Goal: Task Accomplishment & Management: Manage account settings

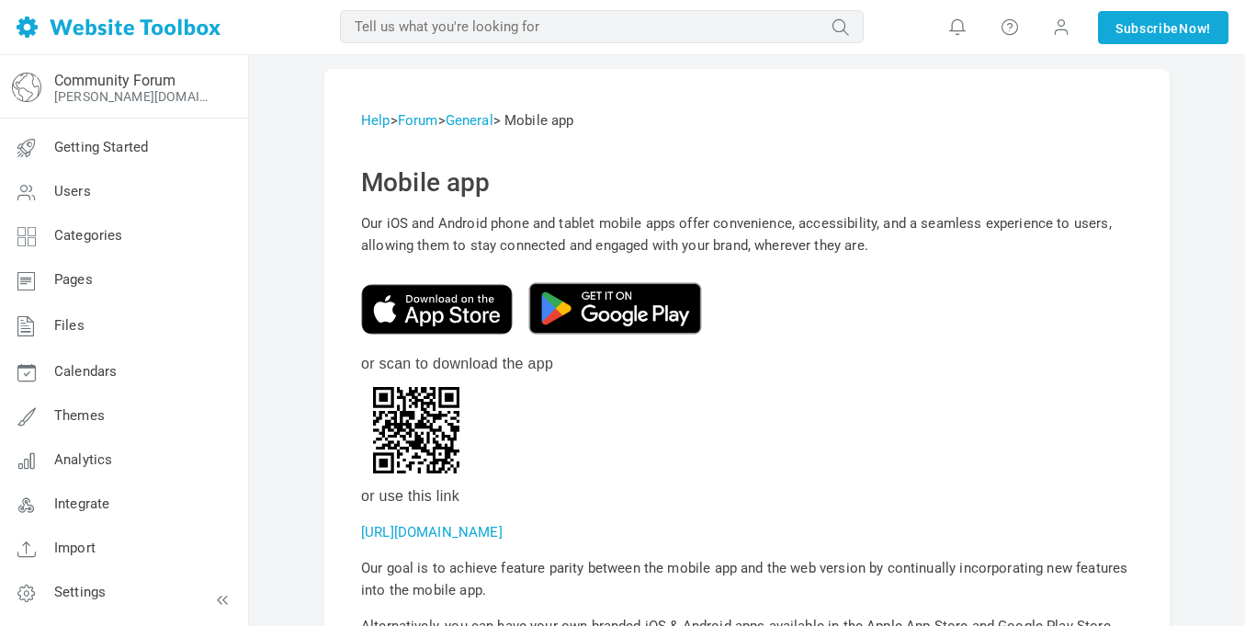
scroll to position [314, 0]
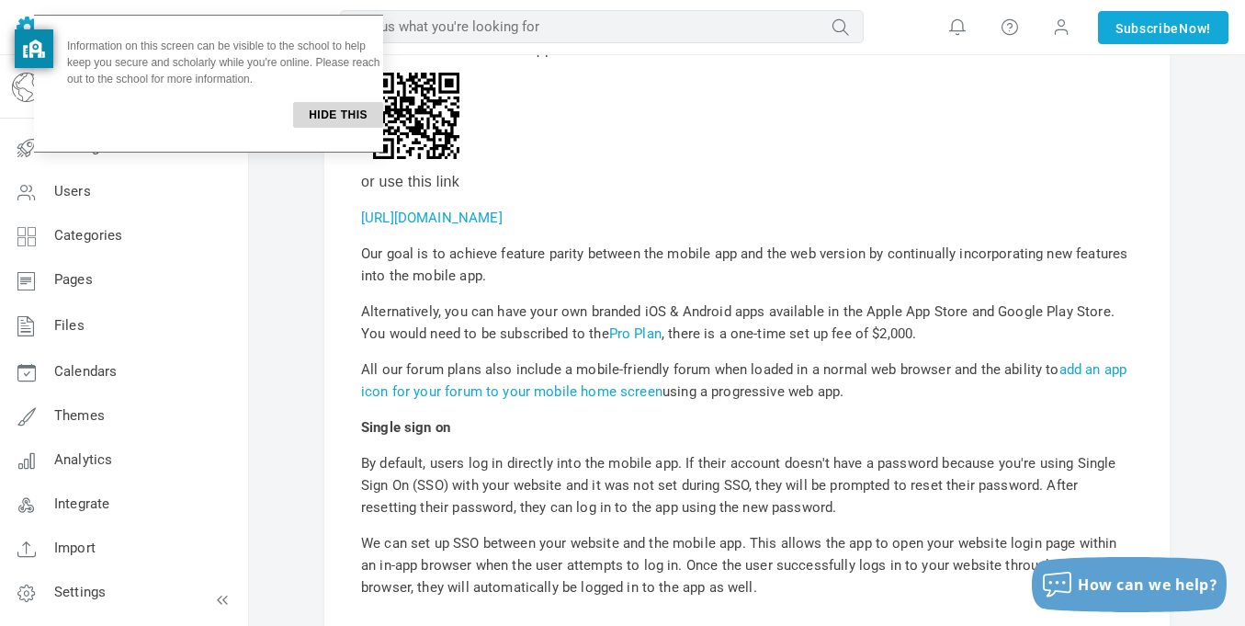
click at [345, 114] on button "Hide this" at bounding box center [338, 115] width 90 height 26
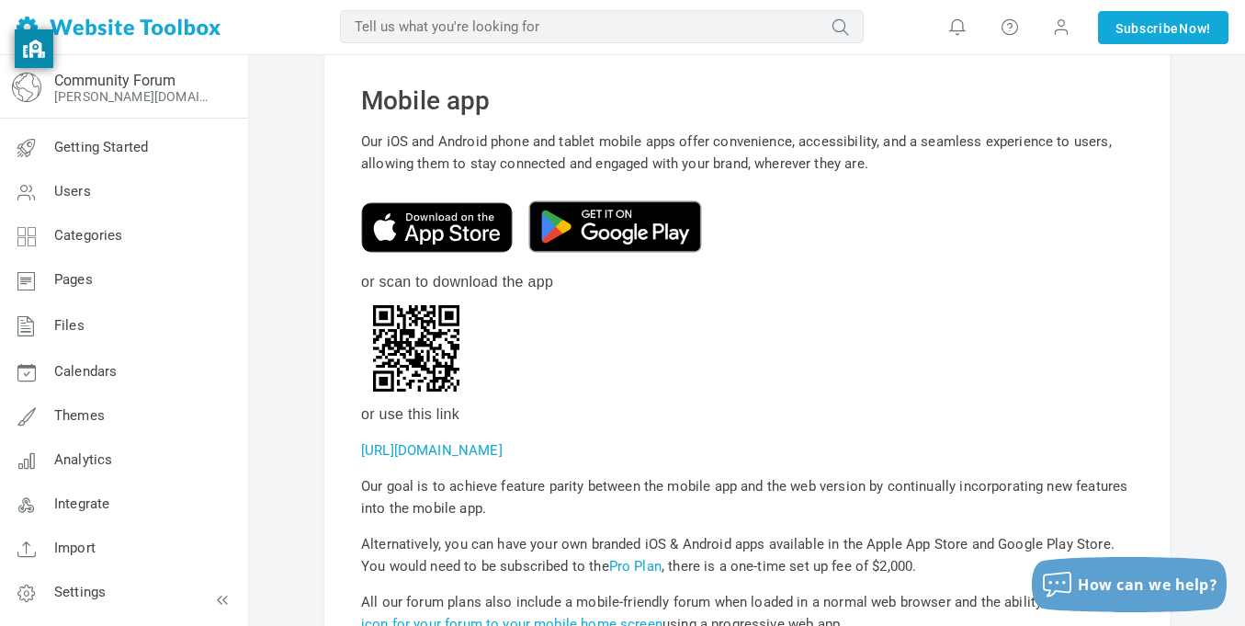
scroll to position [84, 0]
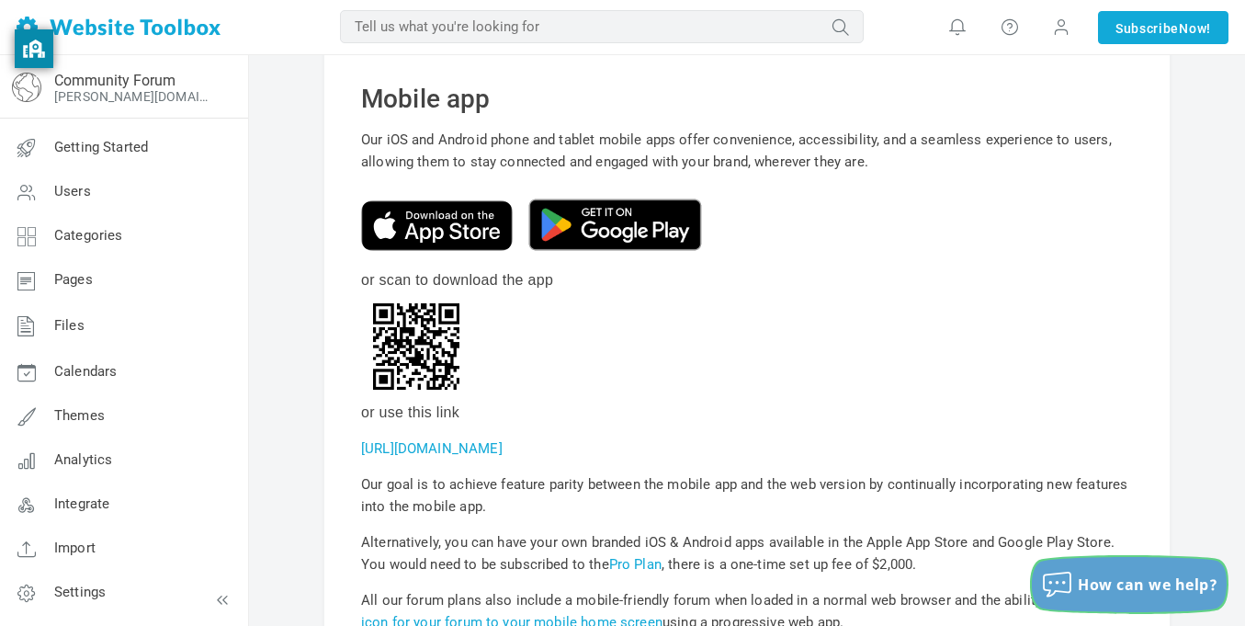
click at [1149, 566] on button "How can we help?" at bounding box center [1129, 584] width 195 height 55
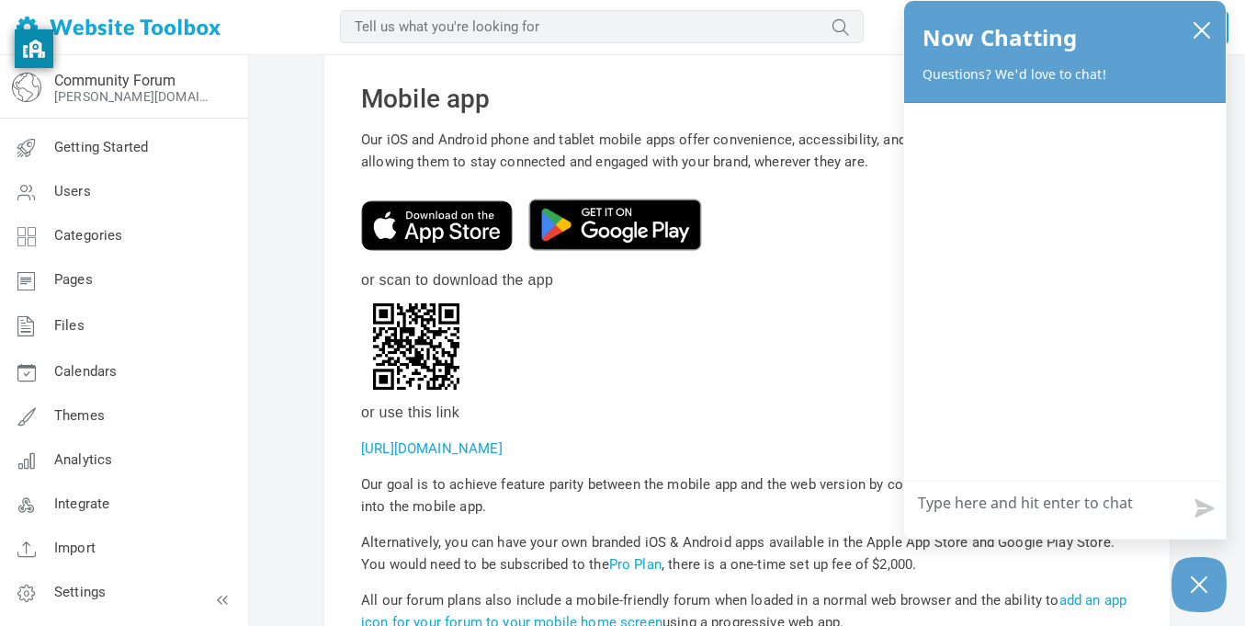
type textarea "h"
type textarea "hi"
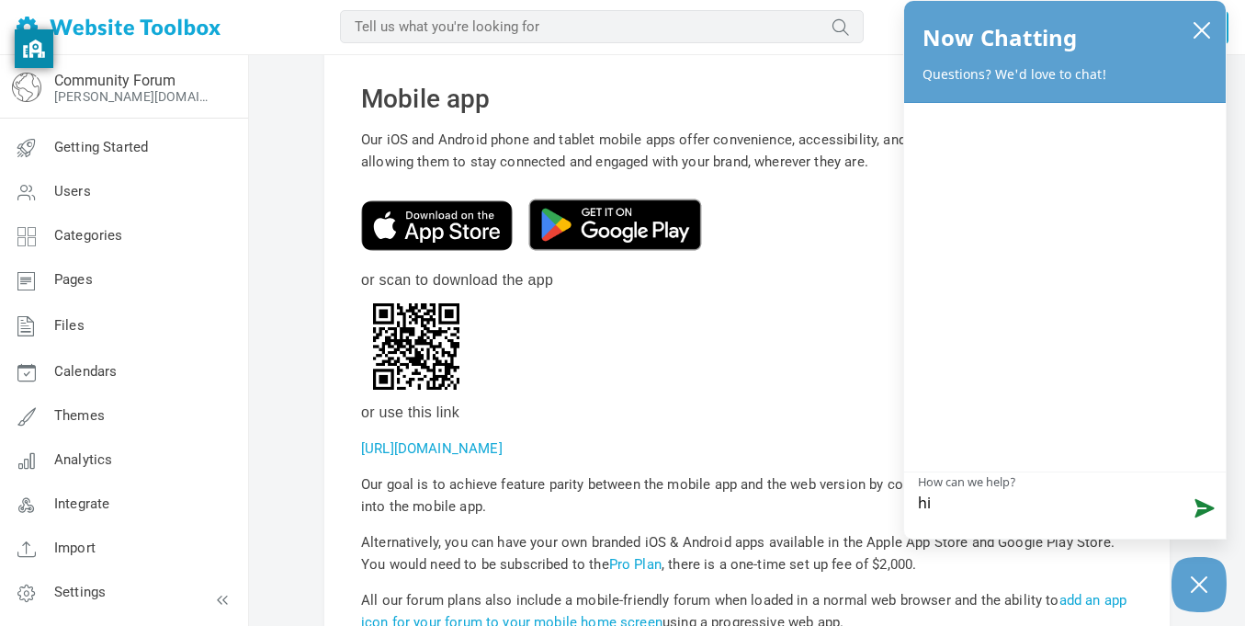
type textarea "hi"
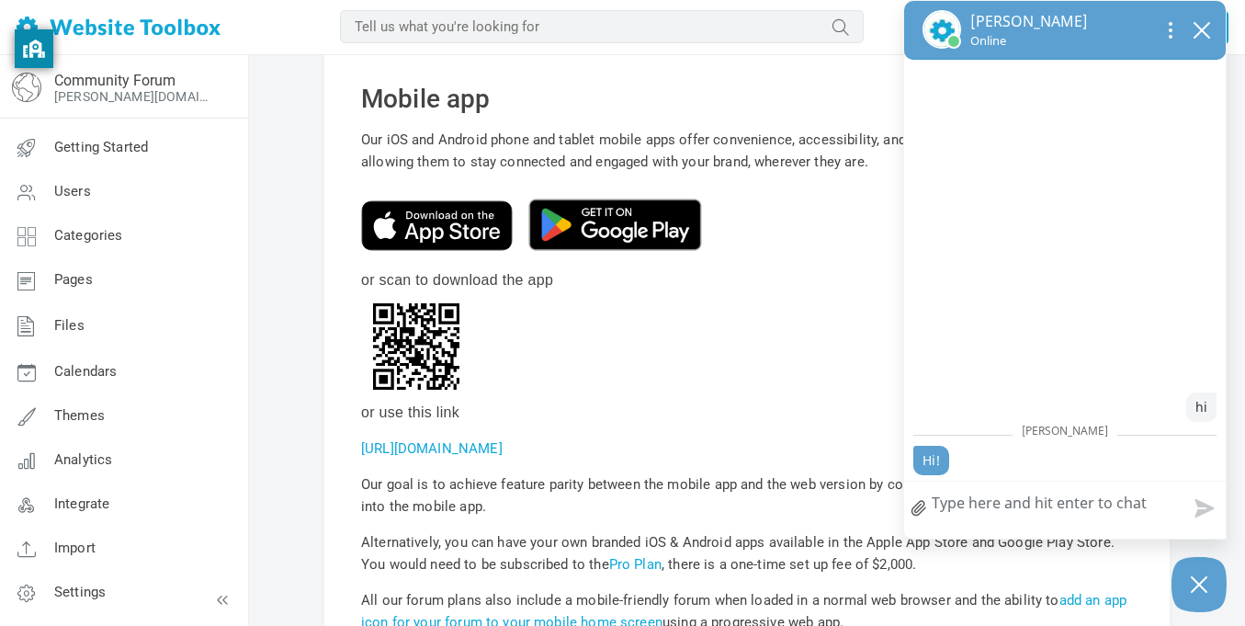
type textarea "h"
type textarea "ho"
type textarea "how"
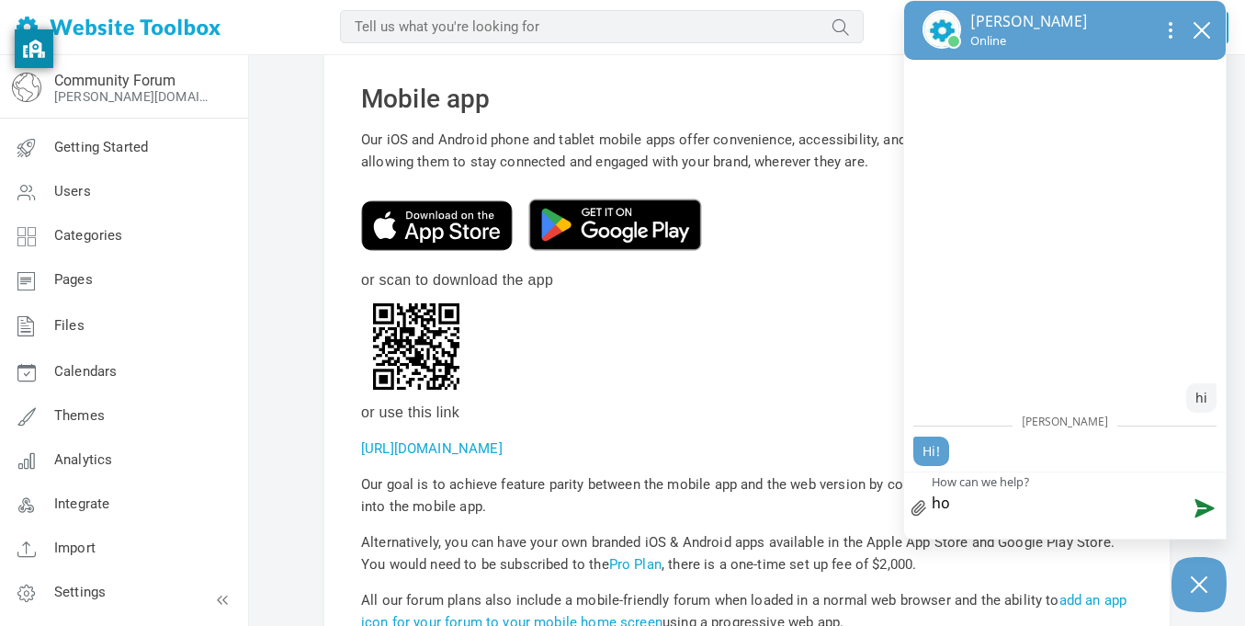
type textarea "how"
type textarea "how d"
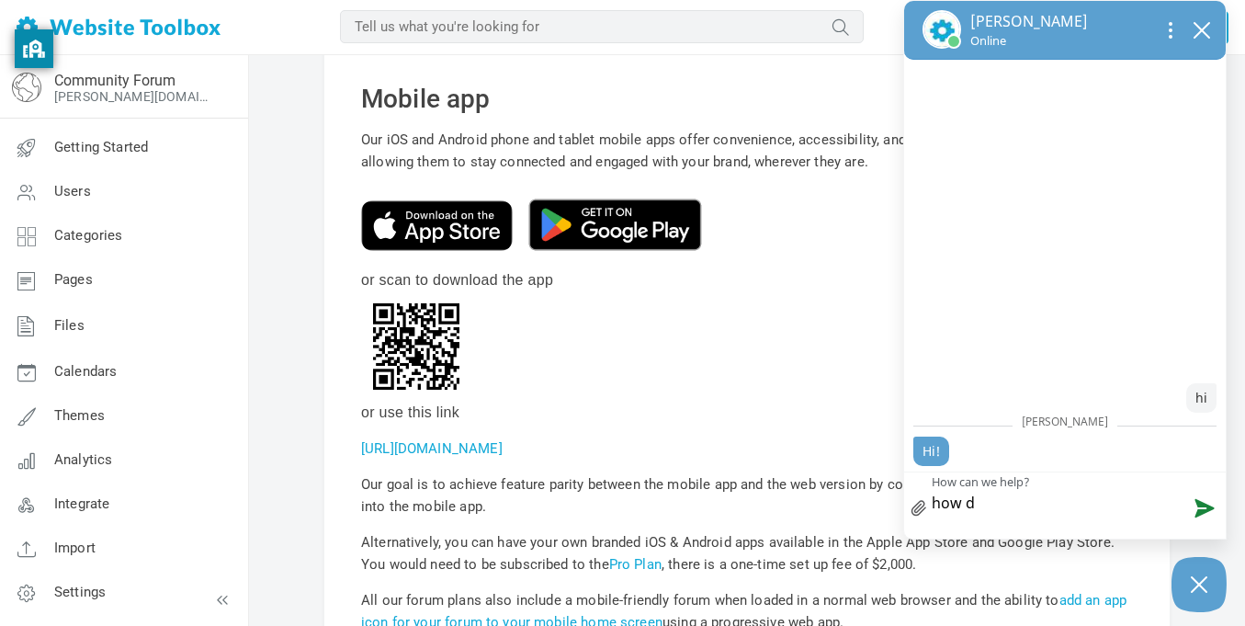
type textarea "how do"
type textarea "how do u"
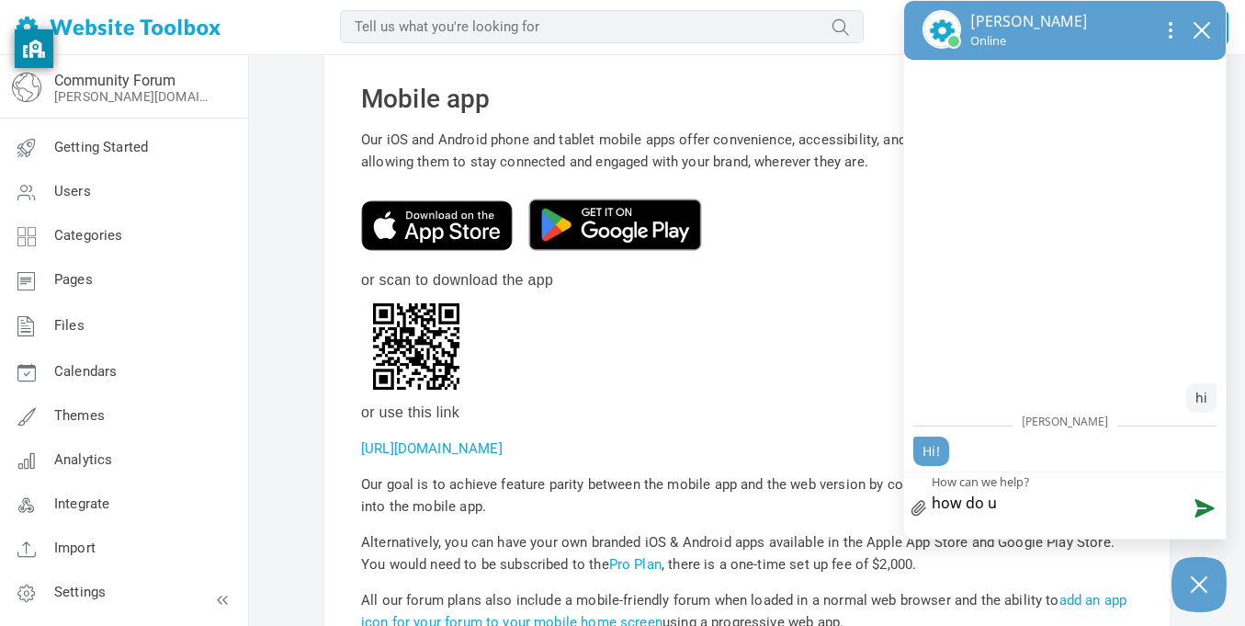
type textarea "how do us"
type textarea "how do use"
type textarea "how do user"
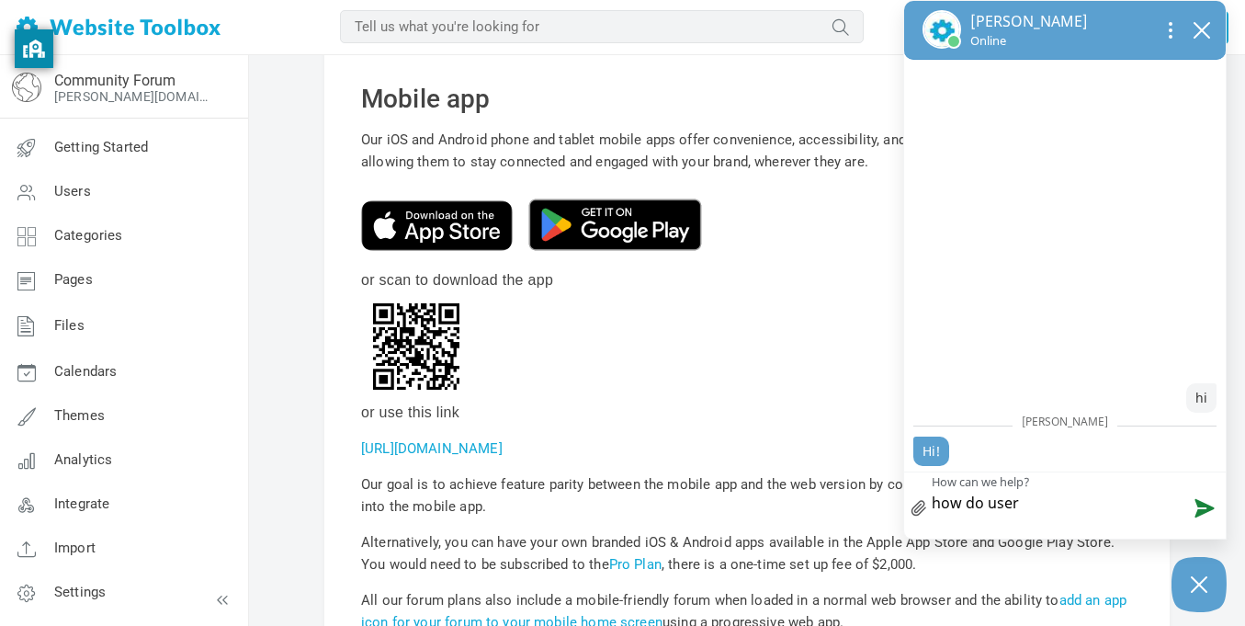
type textarea "how do user s"
type textarea "how do user sc"
type textarea "how do user sca"
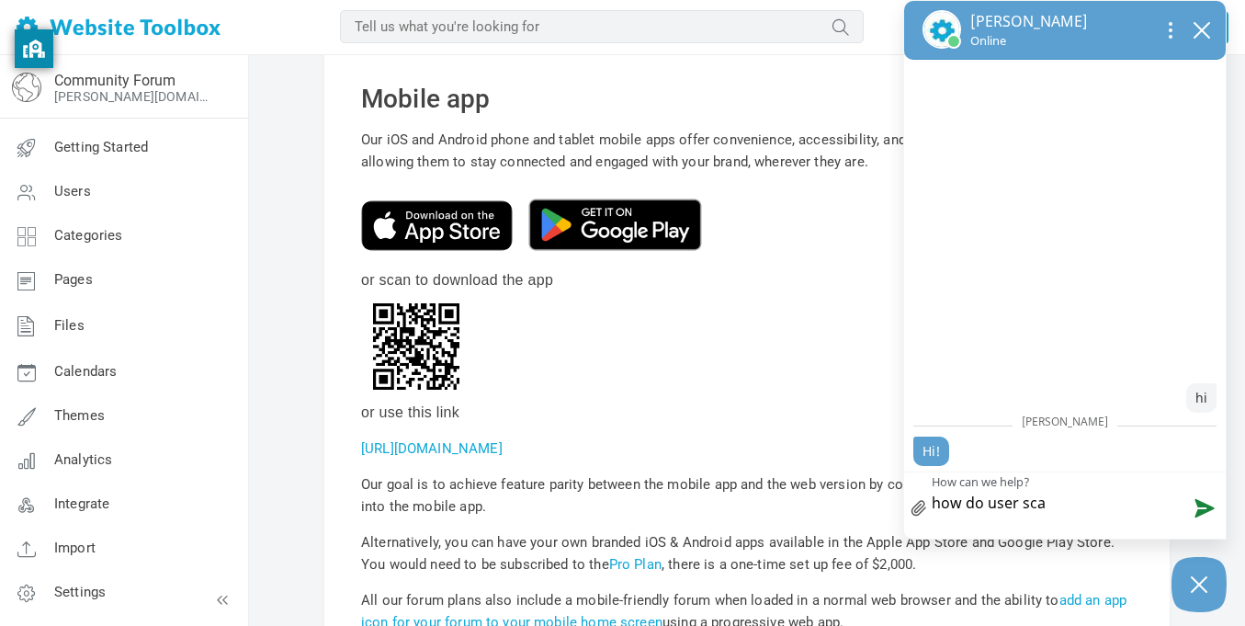
type textarea "how do user scan"
type textarea "how do user scan m"
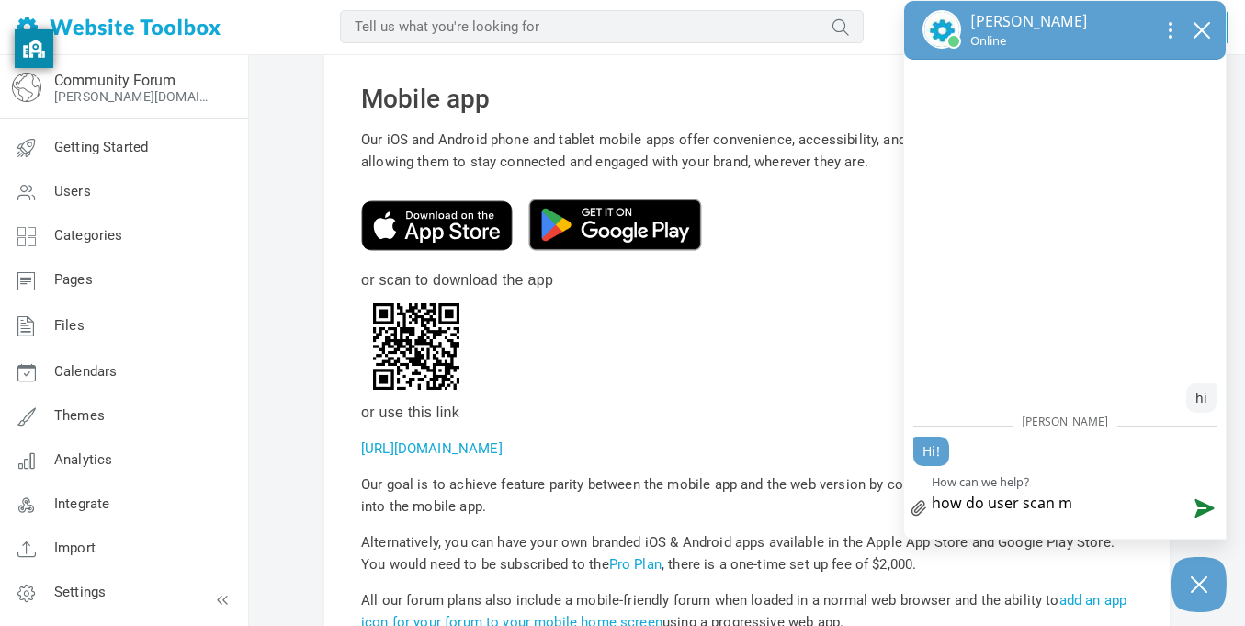
type textarea "how do user scan my"
type textarea "how do user scan my q"
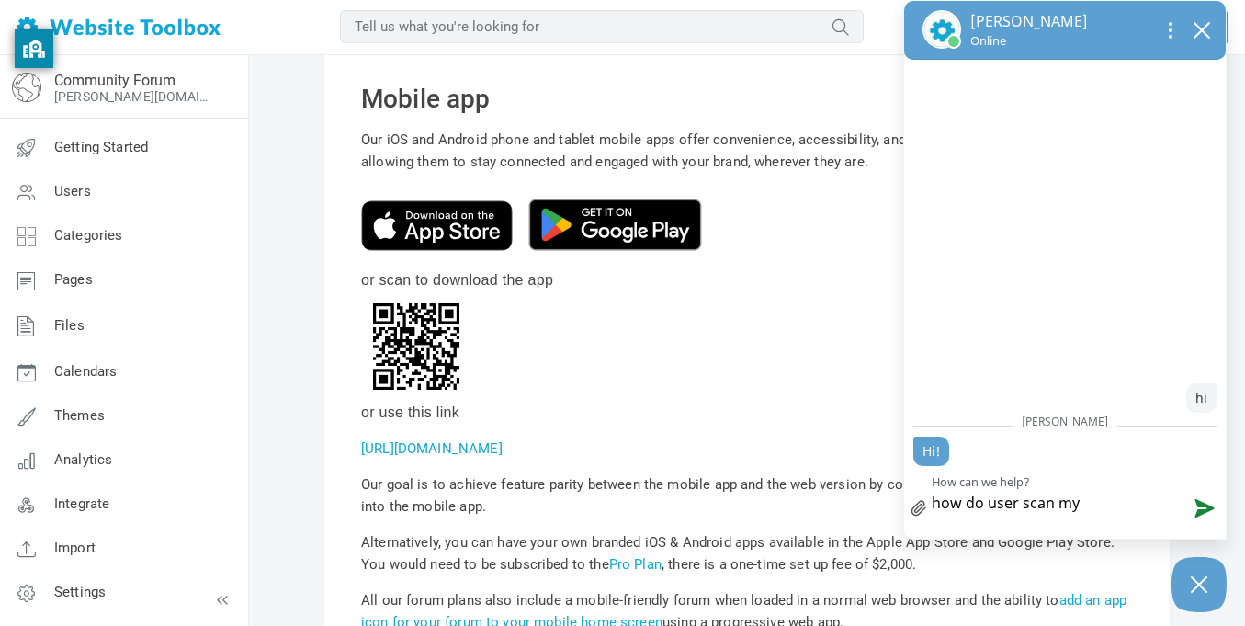
type textarea "how do user scan my q"
type textarea "how do user scan my qr"
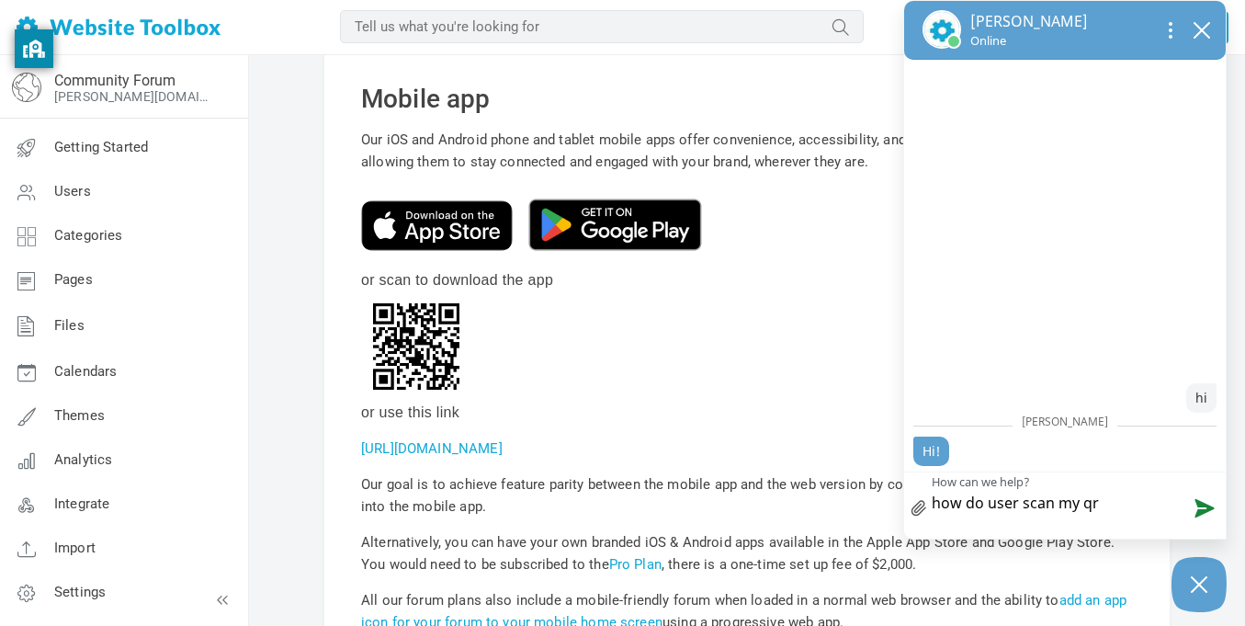
type textarea "how do user scan my qr c"
type textarea "how do user scan my qr co"
type textarea "how do user scan my qr cod"
type textarea "how do user scan my qr code"
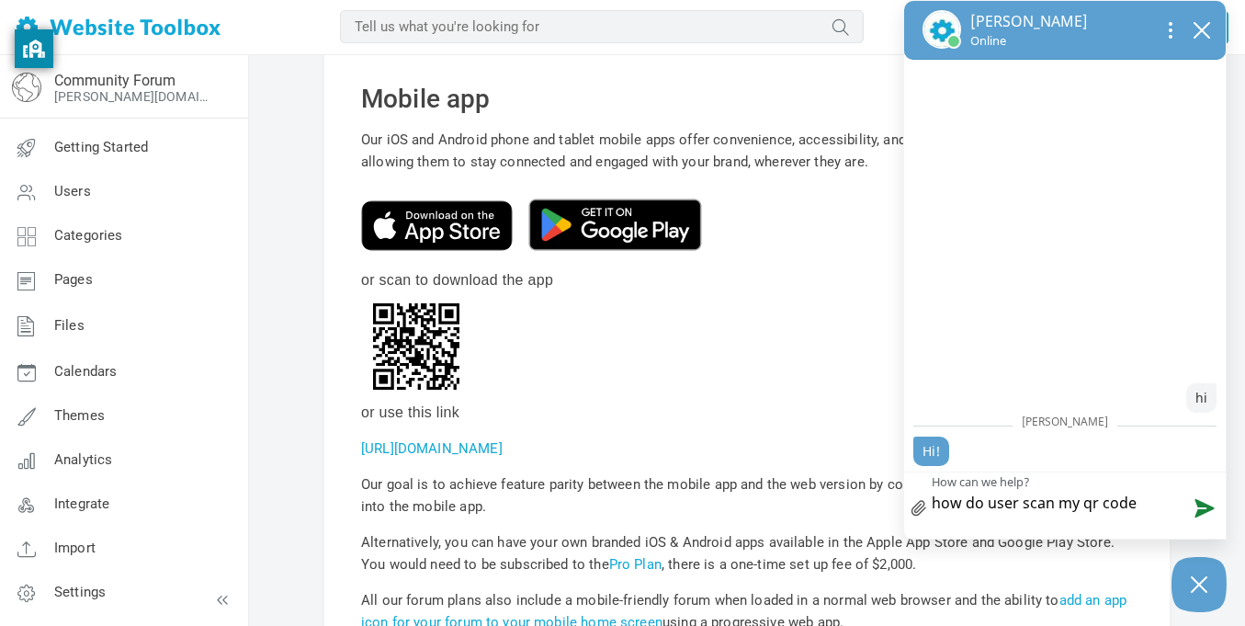
type textarea "how do user scan my qr code"
type textarea "how do user scan my qr code s"
type textarea "how do user scan my qr code so"
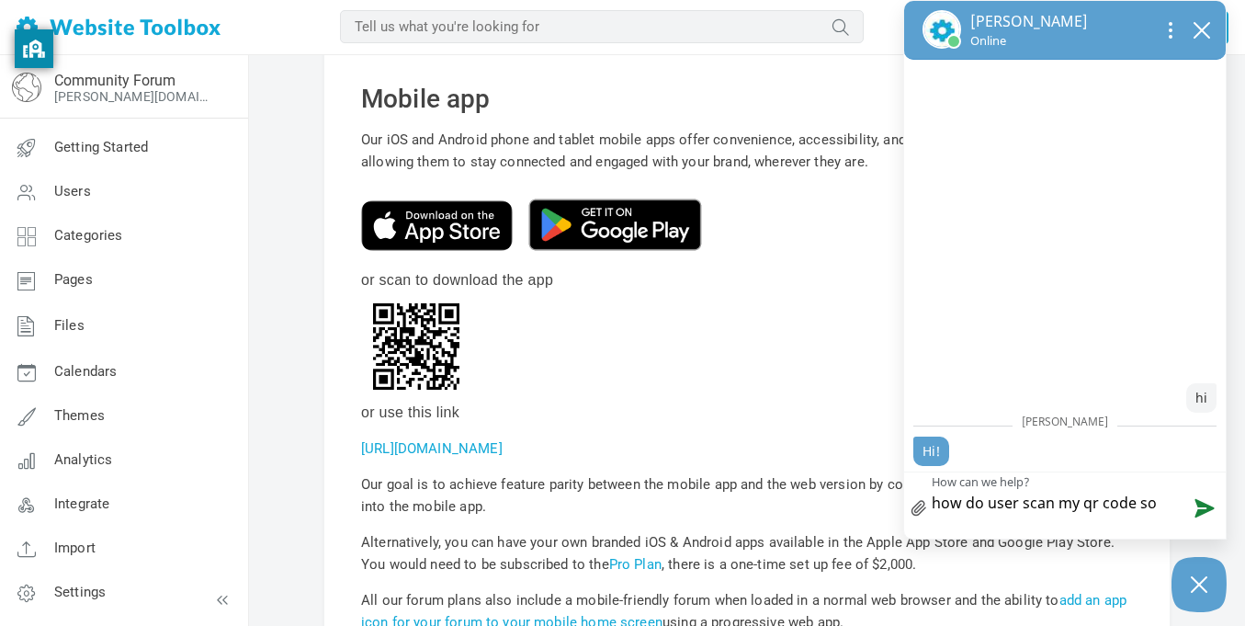
type textarea "how do user scan my qr code so"
type textarea "how do user scan my qr code so t"
type textarea "how do user scan my qr code so th"
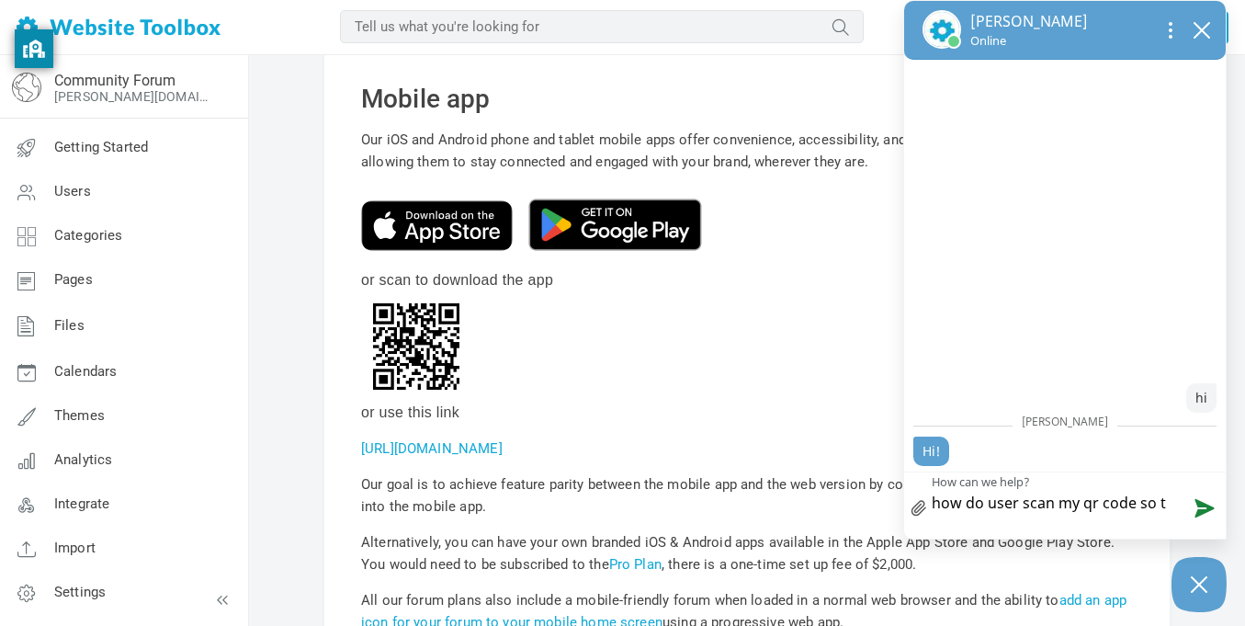
type textarea "how do user scan my qr code so th"
type textarea "how do user scan my qr code so the"
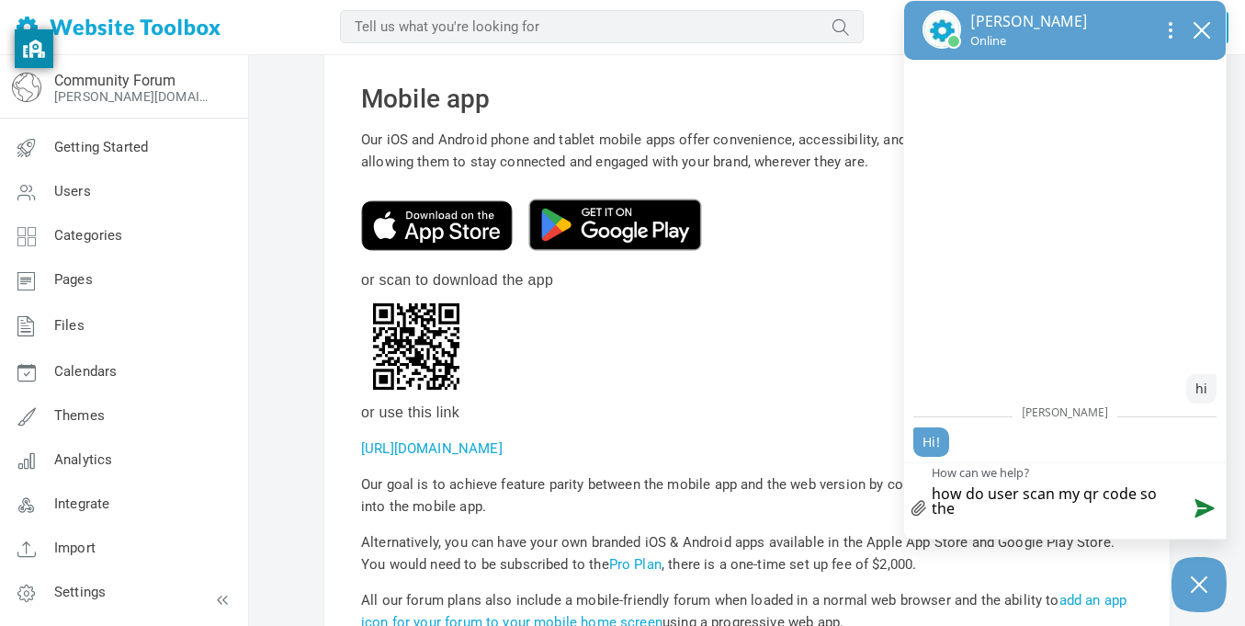
type textarea "how do user scan my qr code so they"
type textarea "how do user scan my qr code so they c"
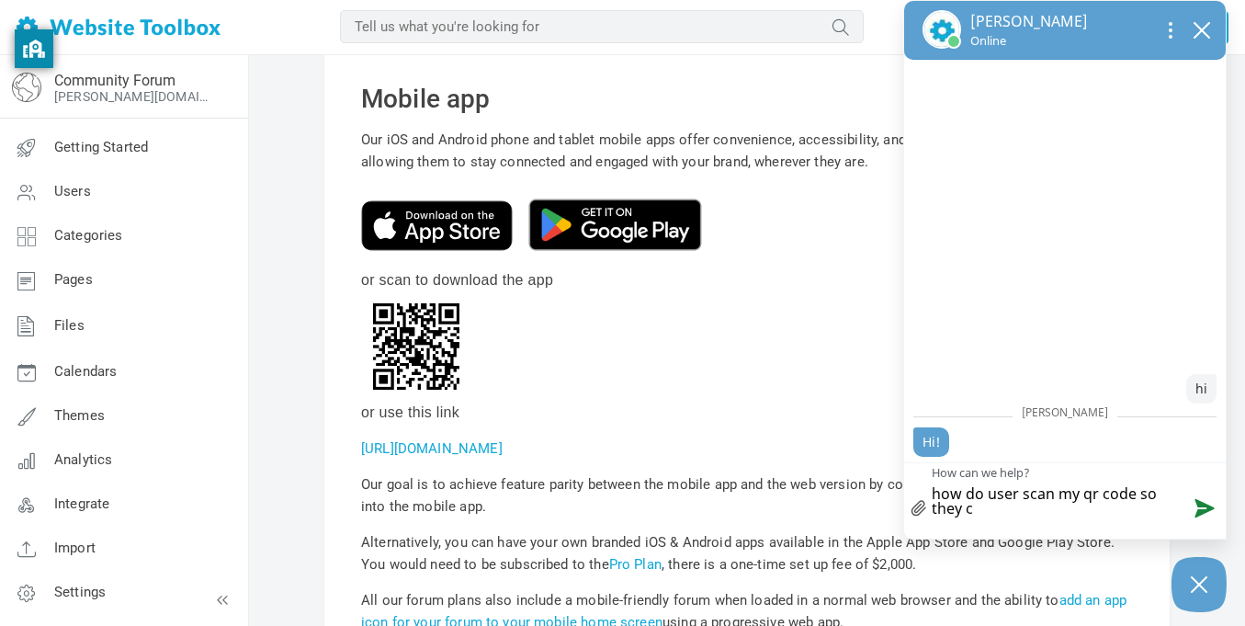
type textarea "how do user scan my qr code so they ca"
type textarea "how do user scan my qr code so they can"
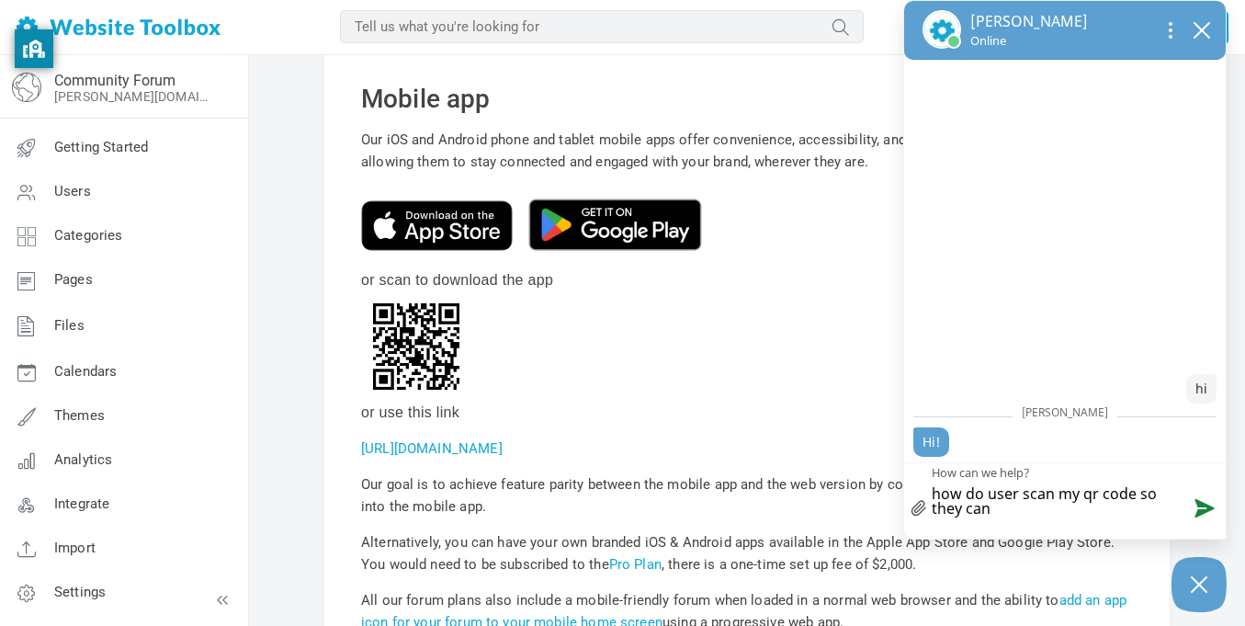
type textarea "how do user scan my qr code so they can"
type textarea "how do user scan my qr code so they can g"
type textarea "how do user scan my qr code so they can ge"
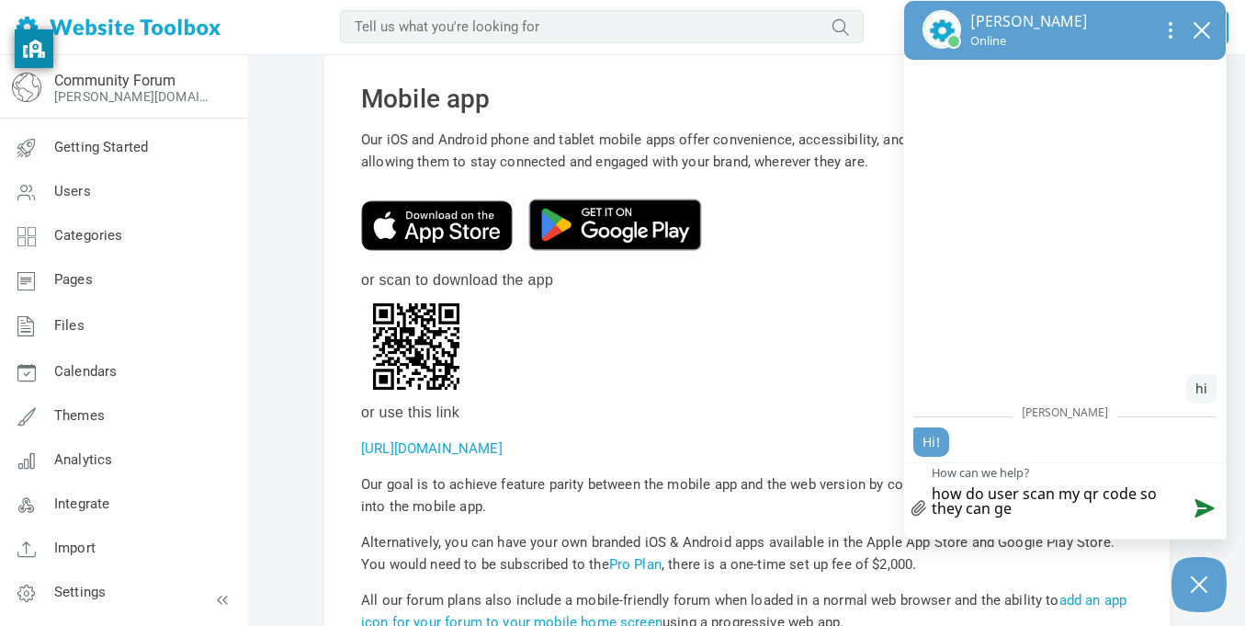
type textarea "how do user scan my qr code so they can get"
type textarea "how do user scan my qr code so they can get t"
type textarea "how do user scan my qr code so they can get th"
type textarea "how do user scan my qr code so they can get the"
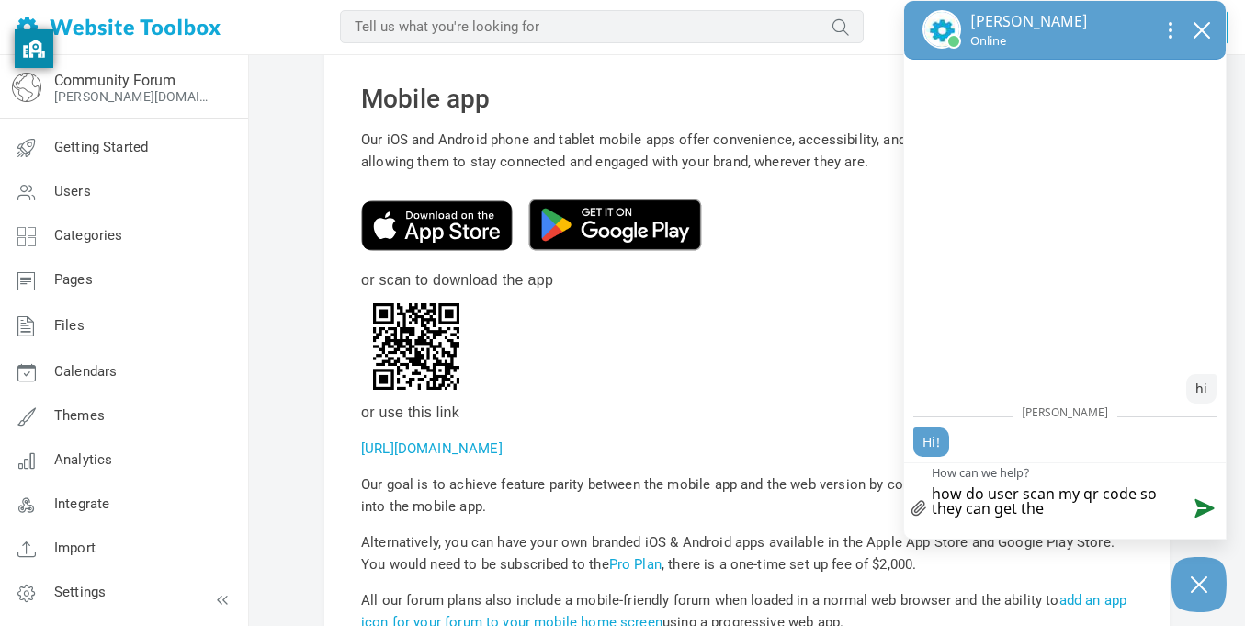
type textarea "how do user scan my qr code so they can get the"
type textarea "how do user scan my qr code so they can get the a"
type textarea "how do user scan my qr code so they can get the ap"
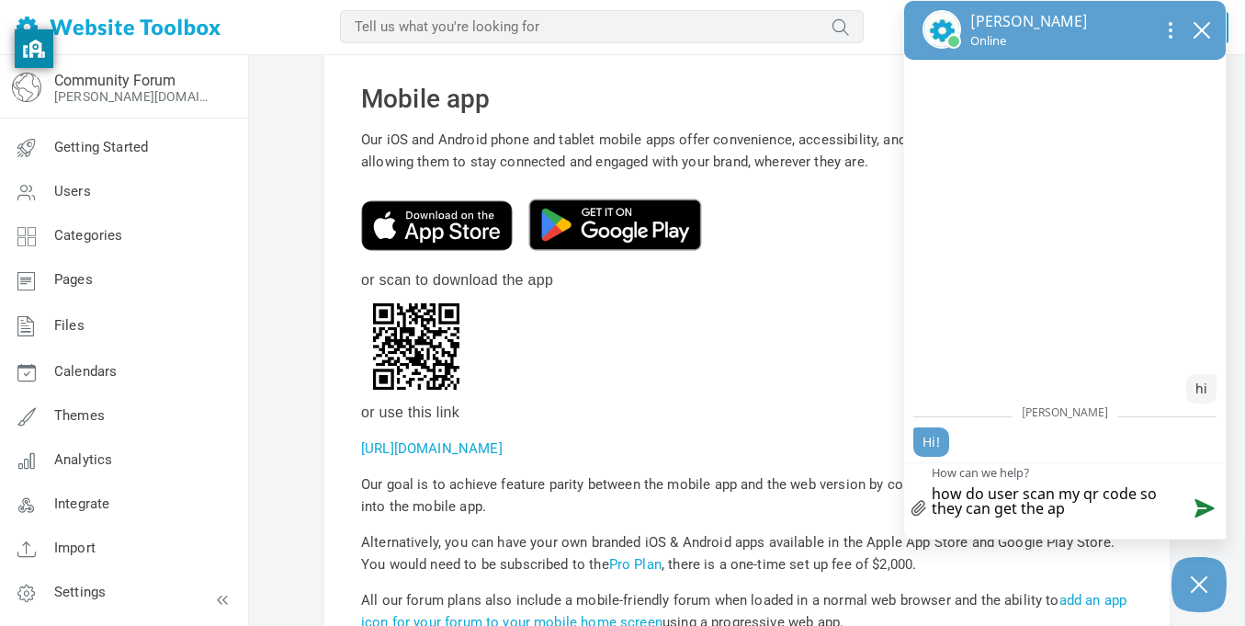
type textarea "how do user scan my qr code so they can get the app"
type textarea "how do user scan my qr code so they can get the app o"
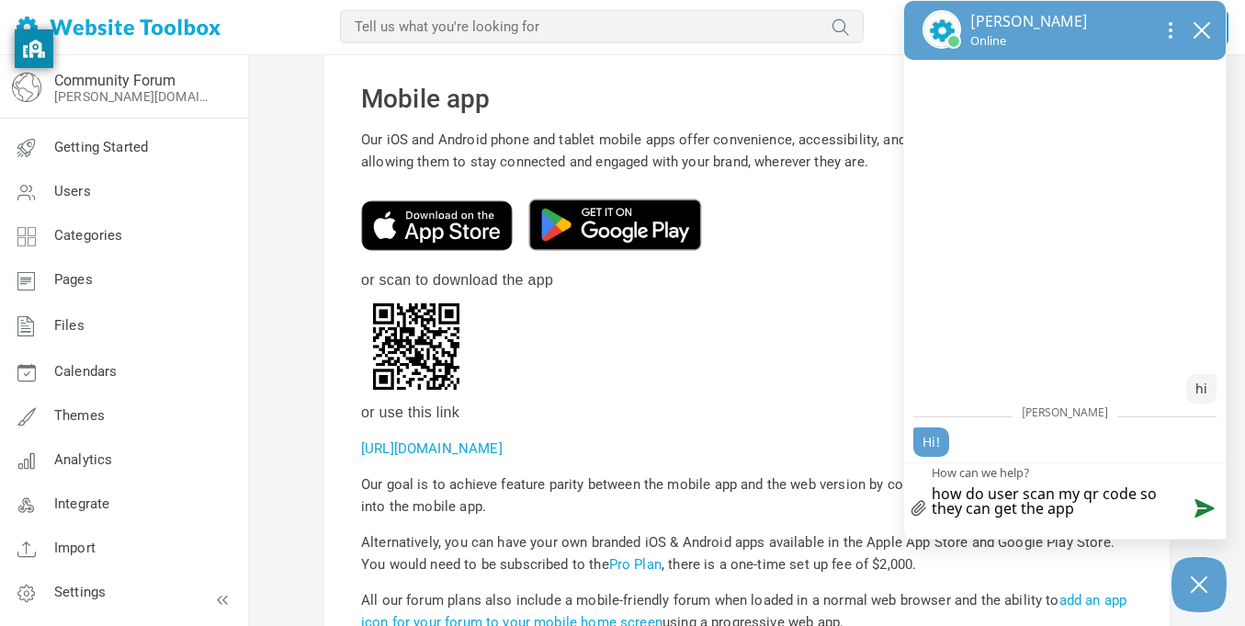
type textarea "how do user scan my qr code so they can get the app o"
type textarea "how do user scan my qr code so they can get the app of"
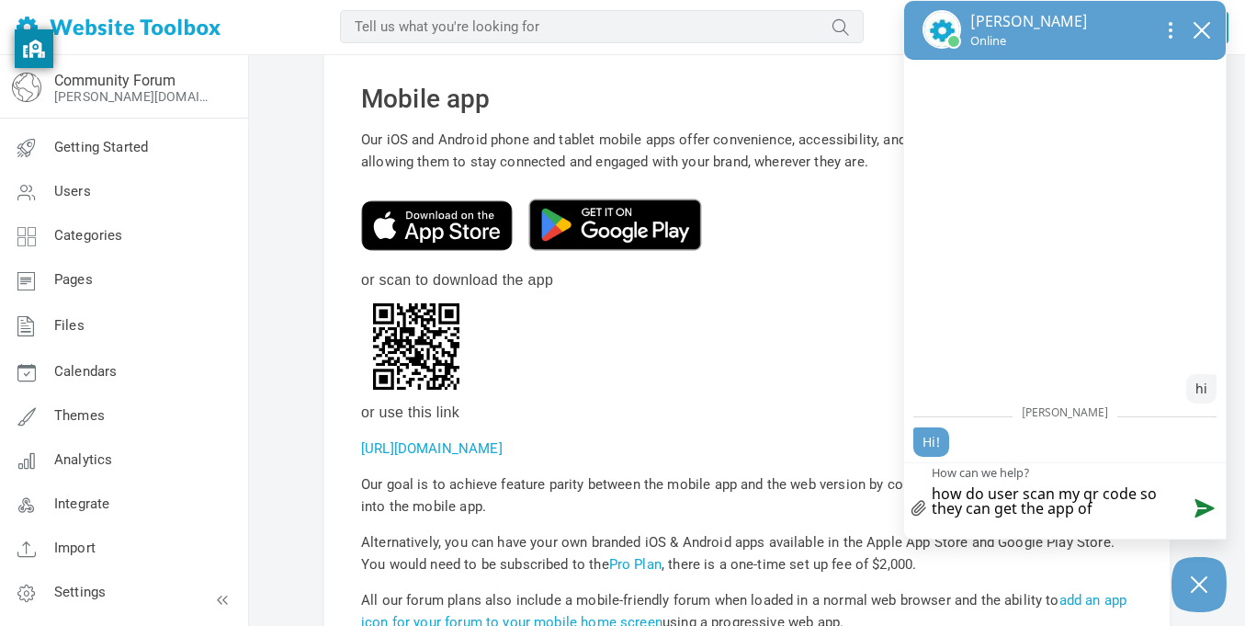
type textarea "how do user scan my qr code so they can get the app of m"
type textarea "how do user scan my qr code so they can get the app of my"
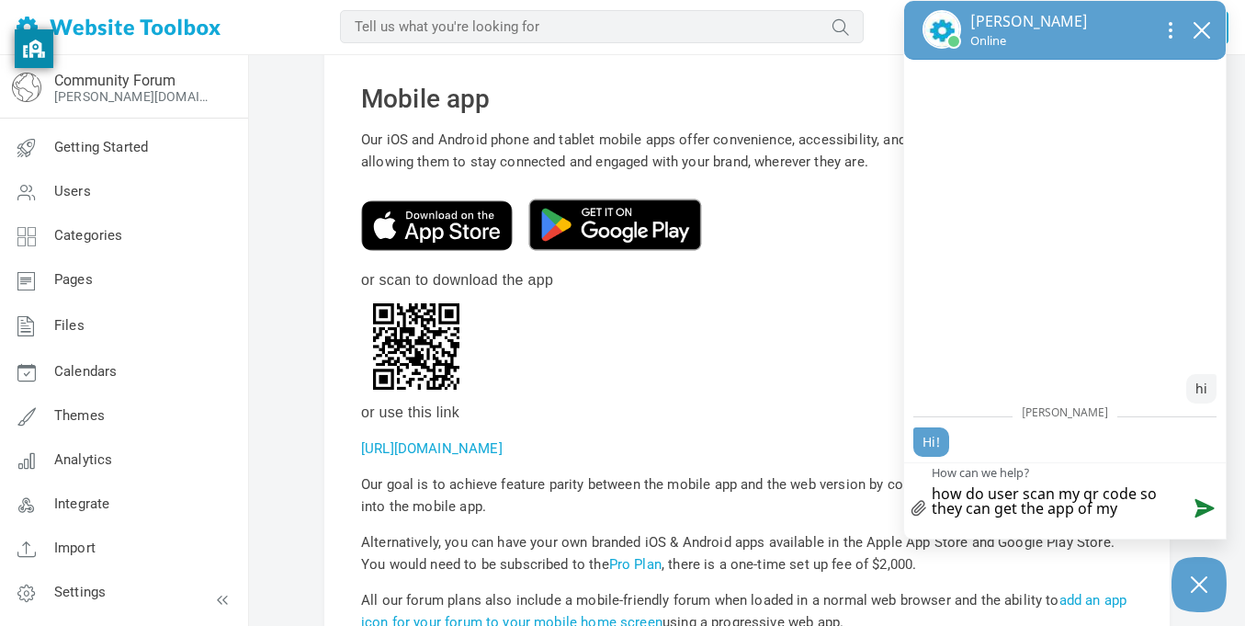
type textarea "how do user scan my qr code so they can get the app of my"
type textarea "how do user scan my qr code so they can get the app of my c"
type textarea "how do user scan my qr code so they can get the app of my co"
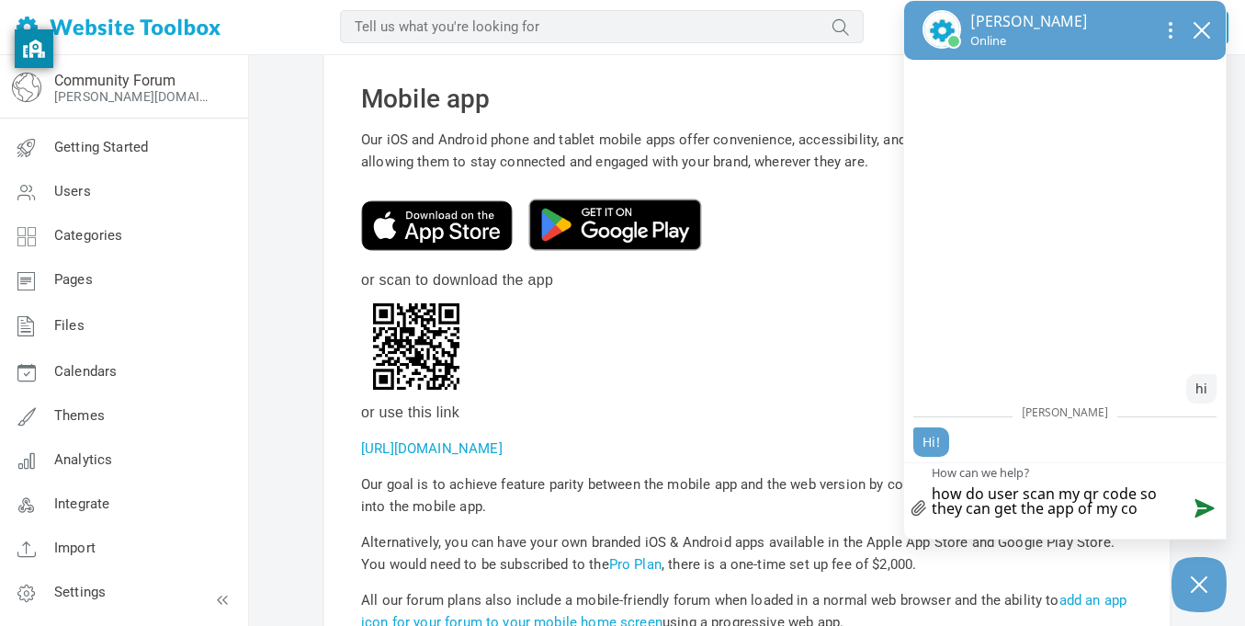
type textarea "how do user scan my qr code so they can get the app of my com"
type textarea "how do user scan my qr code so they can get the app of my comm"
type textarea "how do user scan my qr code so they can get the app of my commu"
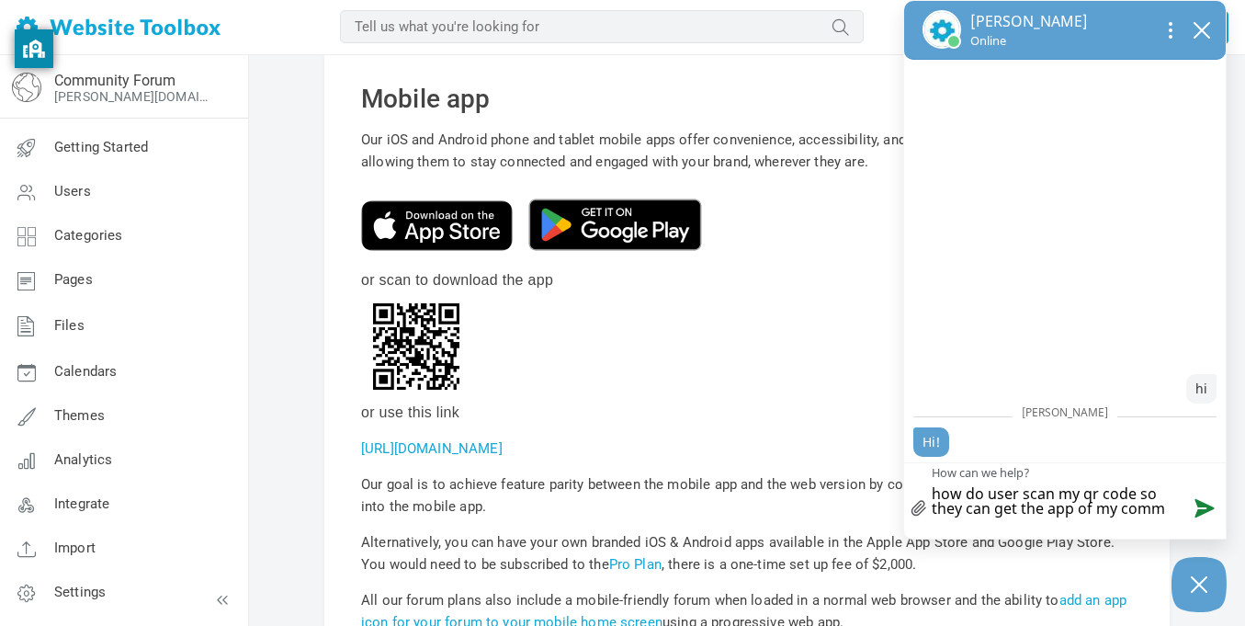
type textarea "how do user scan my qr code so they can get the app of my commu"
type textarea "how do user scan my qr code so they can get the app of my commun"
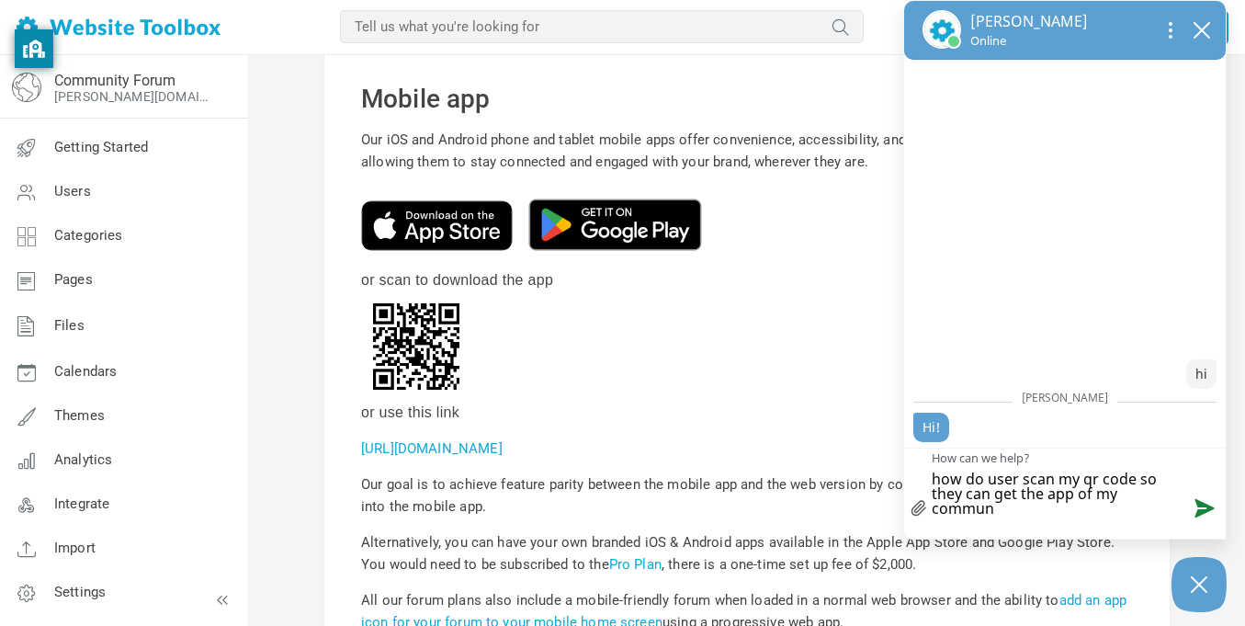
scroll to position [0, 0]
type textarea "how do user scan my qr code so they can get the app of my communt"
type textarea "how do user scan my qr code so they can get the app of my communty"
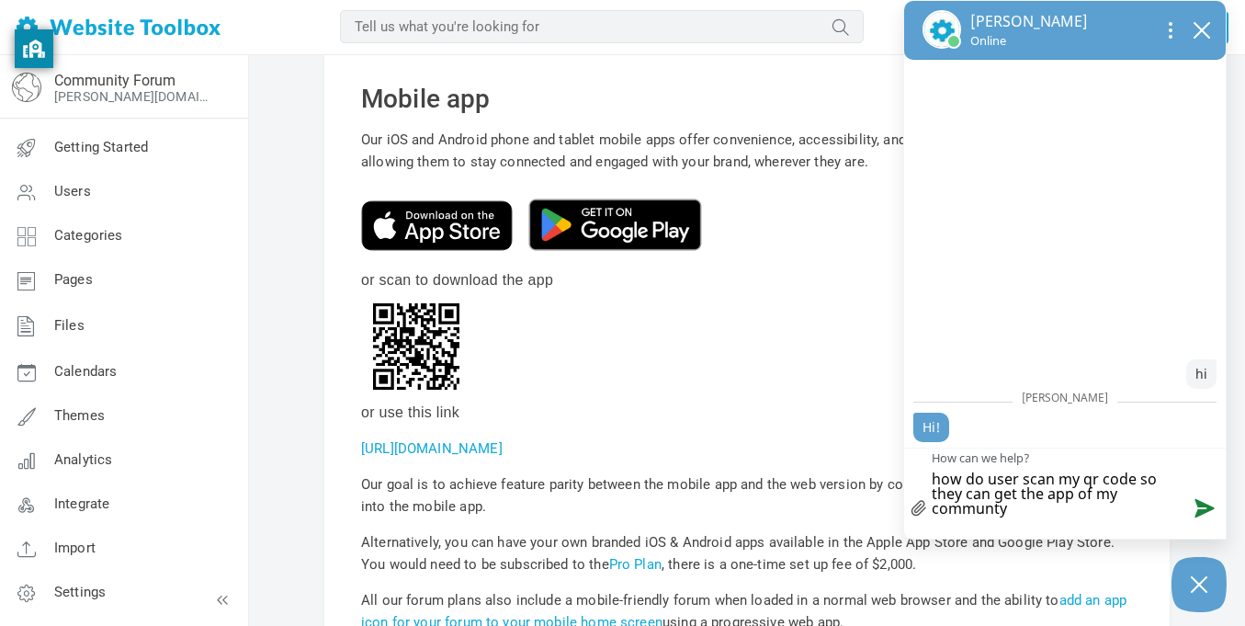
type textarea "how do user scan my qr code so they can get the app of my communty"
type textarea "how do user scan my qr code so they can get the app of my communty f"
type textarea "how do user scan my qr code so they can get the app of my communty fio"
type textarea "how do user scan my qr code so they can get the app of my communty fior"
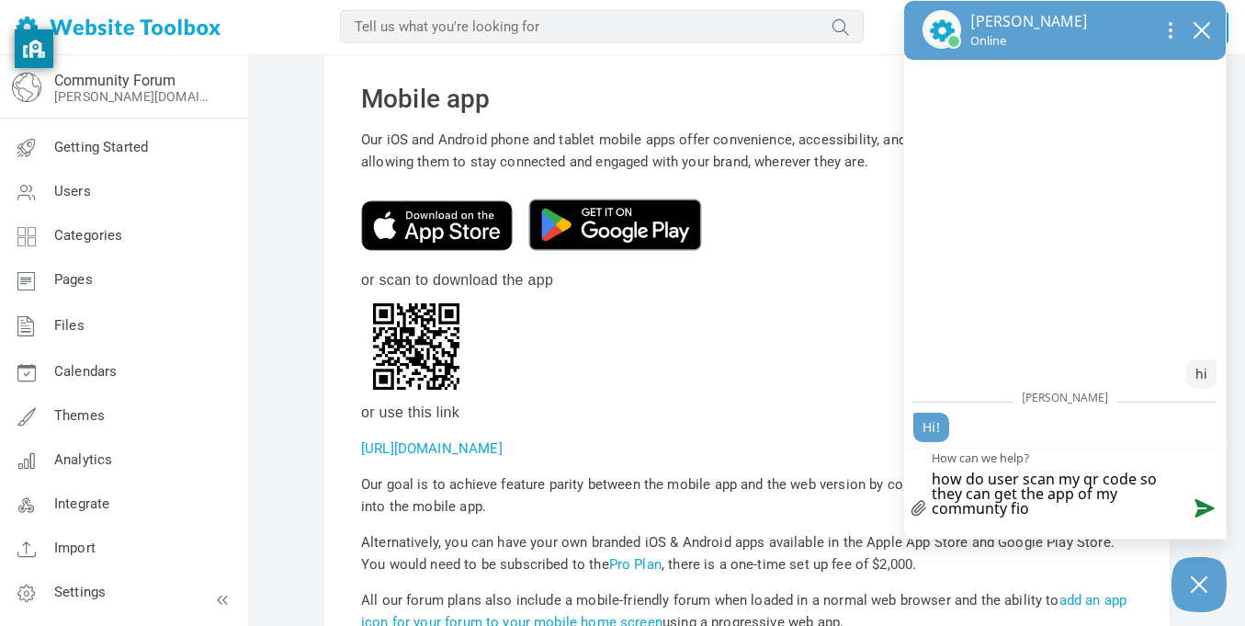
type textarea "how do user scan my qr code so they can get the app of my communty fior"
type textarea "how do user scan my qr code so they can get the app of my communty fio"
type textarea "how do user scan my qr code so they can get the app of my communty fi"
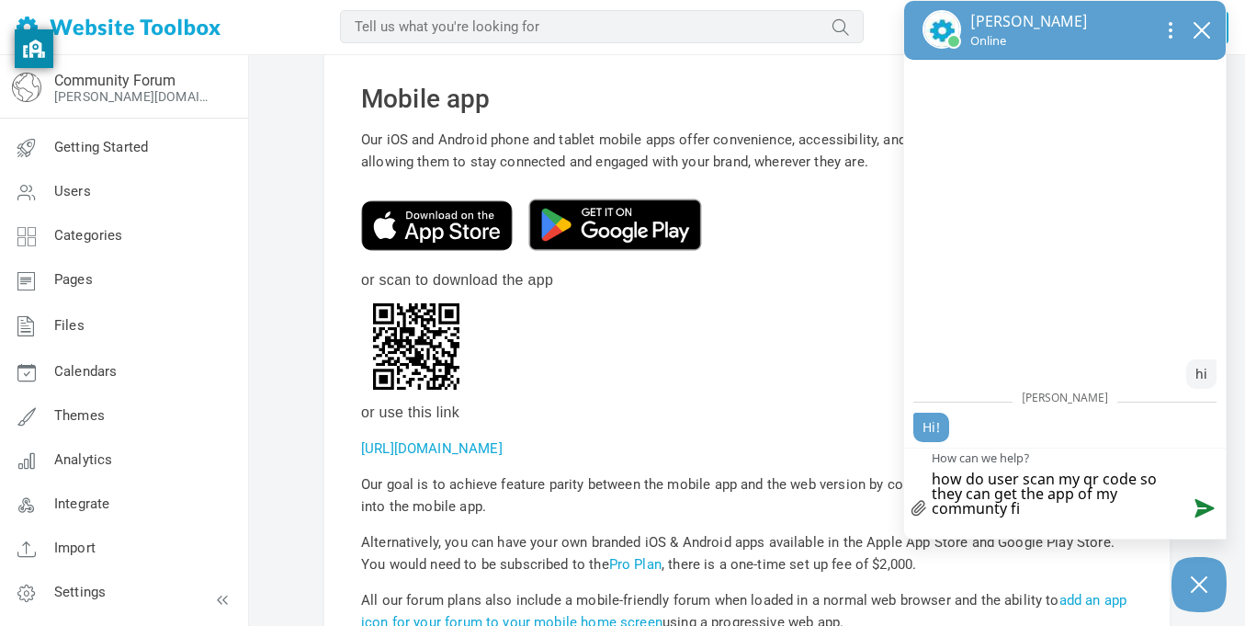
type textarea "how do user scan my qr code so they can get the app of my communty f"
type textarea "how do user scan my qr code so they can get the app of my communty fp"
type textarea "how do user scan my qr code so they can get the app of my communty fpo"
type textarea "how do user scan my qr code so they can get the app of my communty fpor"
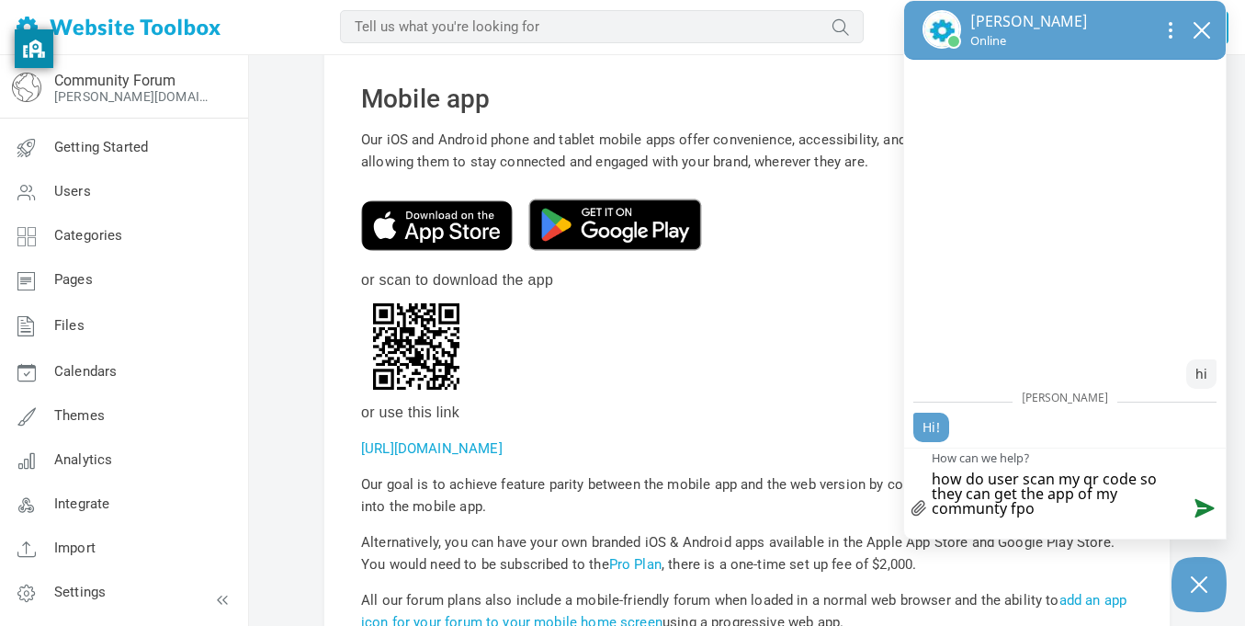
type textarea "how do user scan my qr code so they can get the app of my communty fpor"
type textarea "how do user scan my qr code so they can get the app of my communty fpo"
type textarea "how do user scan my qr code so they can get the app of my communty fp"
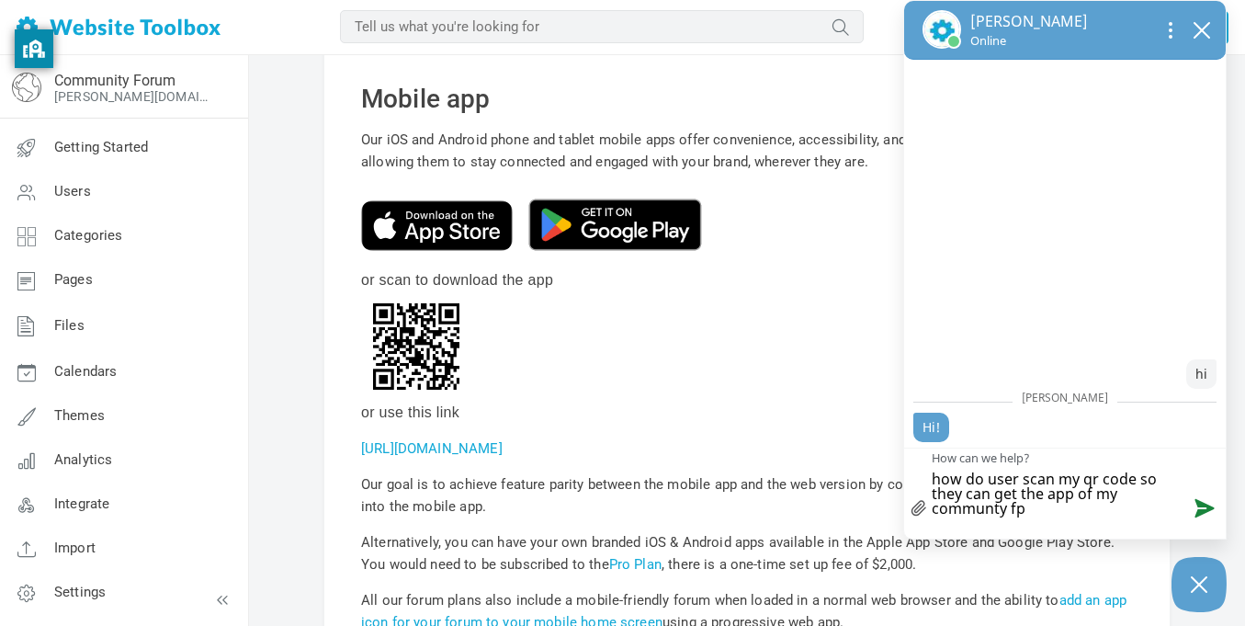
type textarea "how do user scan my qr code so they can get the app of my communty f"
type textarea "how do user scan my qr code so they can get the app of my communty fo"
type textarea "how do user scan my qr code so they can get the app of my communty for"
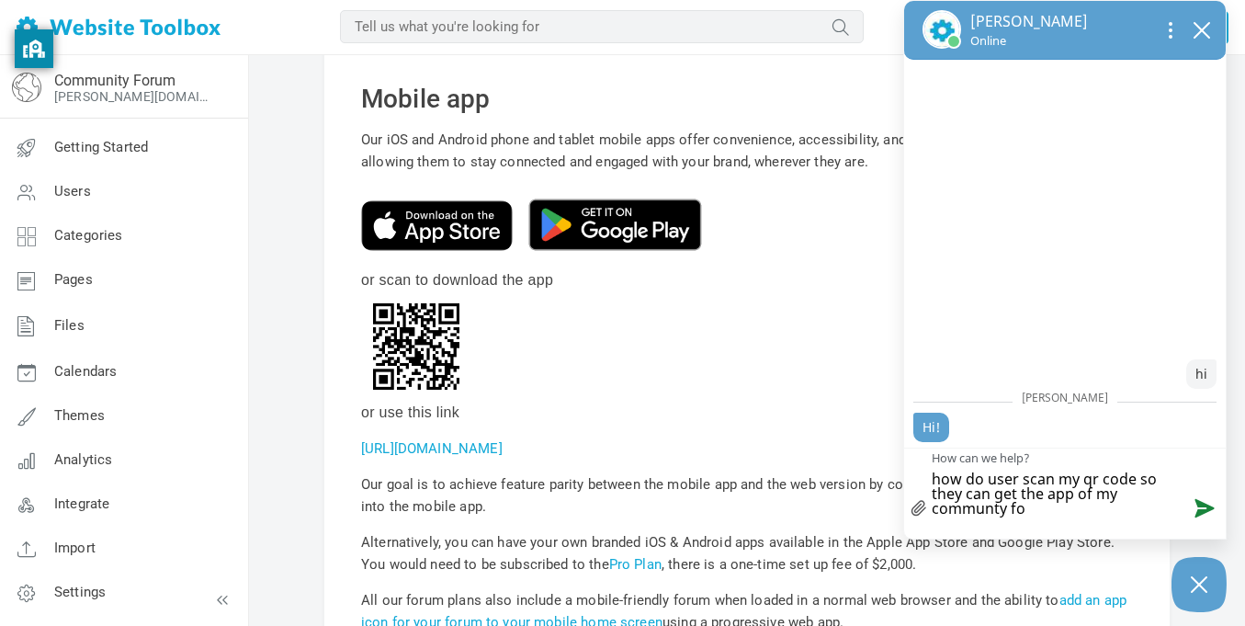
type textarea "how do user scan my qr code so they can get the app of my communty for"
type textarea "how do user scan my qr code so they can get the app of my communty foru"
type textarea "how do user scan my qr code so they can get the app of my communty forum"
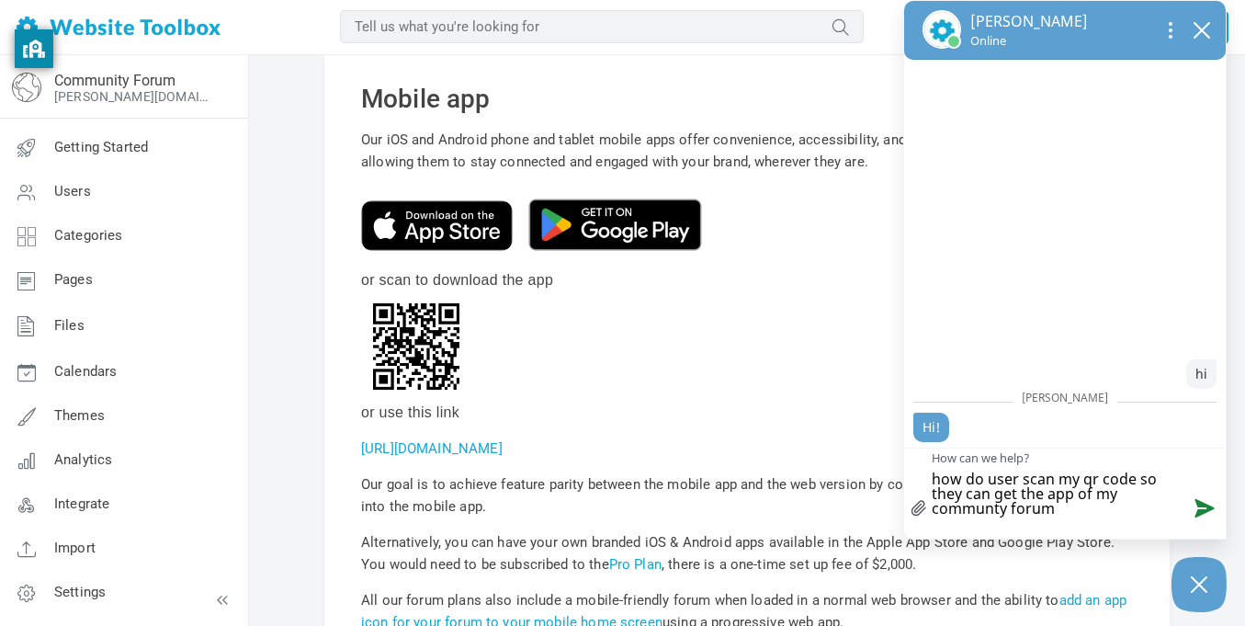
type textarea "how do user scan my qr code so they can get the app of my communty forum"
type textarea "how do user scan my qr code so they can get the app of my communty forum n"
type textarea "how do user scan my qr code so they can get the app of my communty forum no"
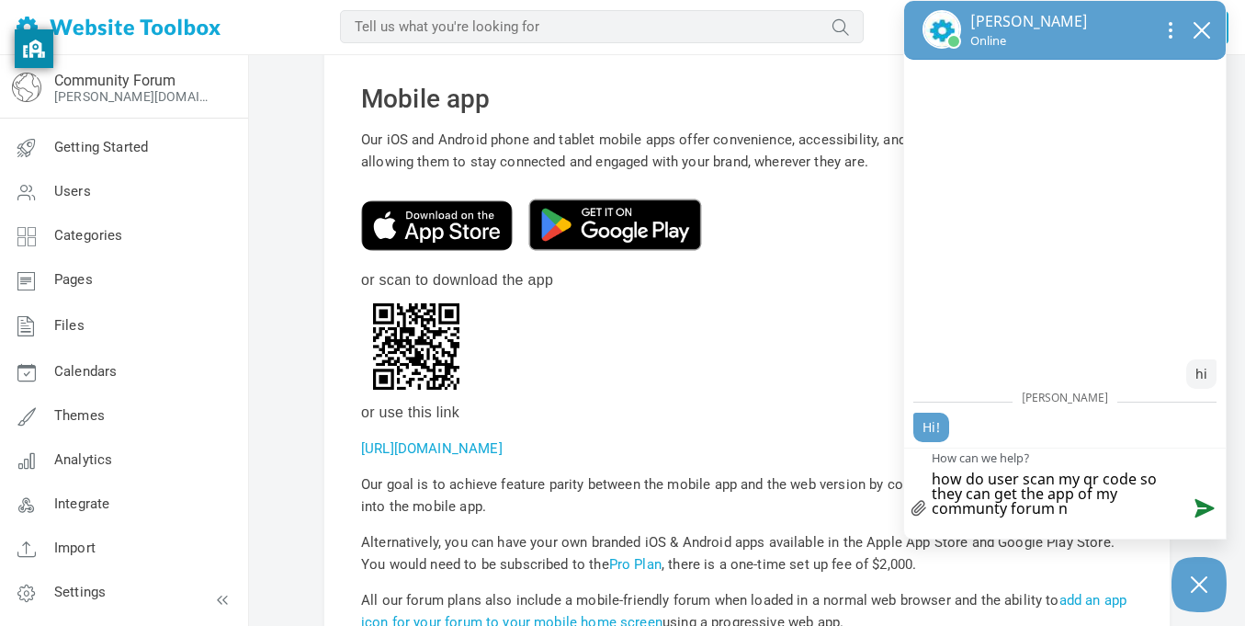
type textarea "how do user scan my qr code so they can get the app of my communty forum no"
type textarea "how do user scan my qr code so they can get the app of my communty forum not"
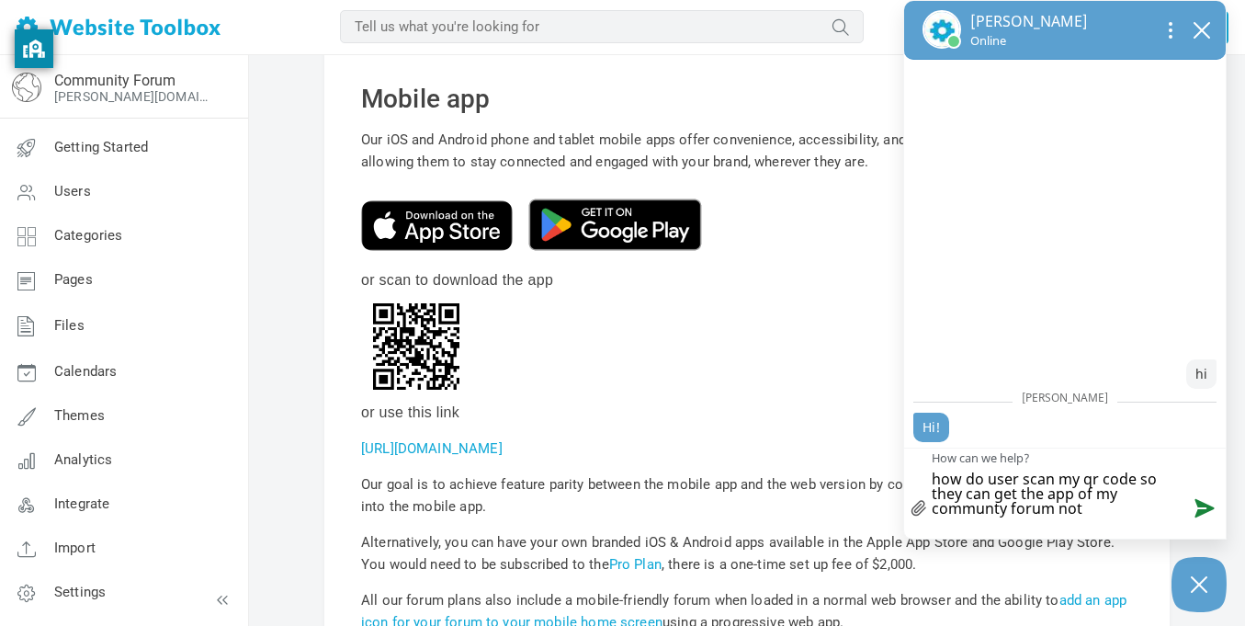
type textarea "how do user scan my qr code so they can get the app of my communty forum not w"
type textarea "how do user scan my qr code so they can get the app of my communty forum not we"
type textarea "how do user scan my qr code so they can get the app of my communty forum not web"
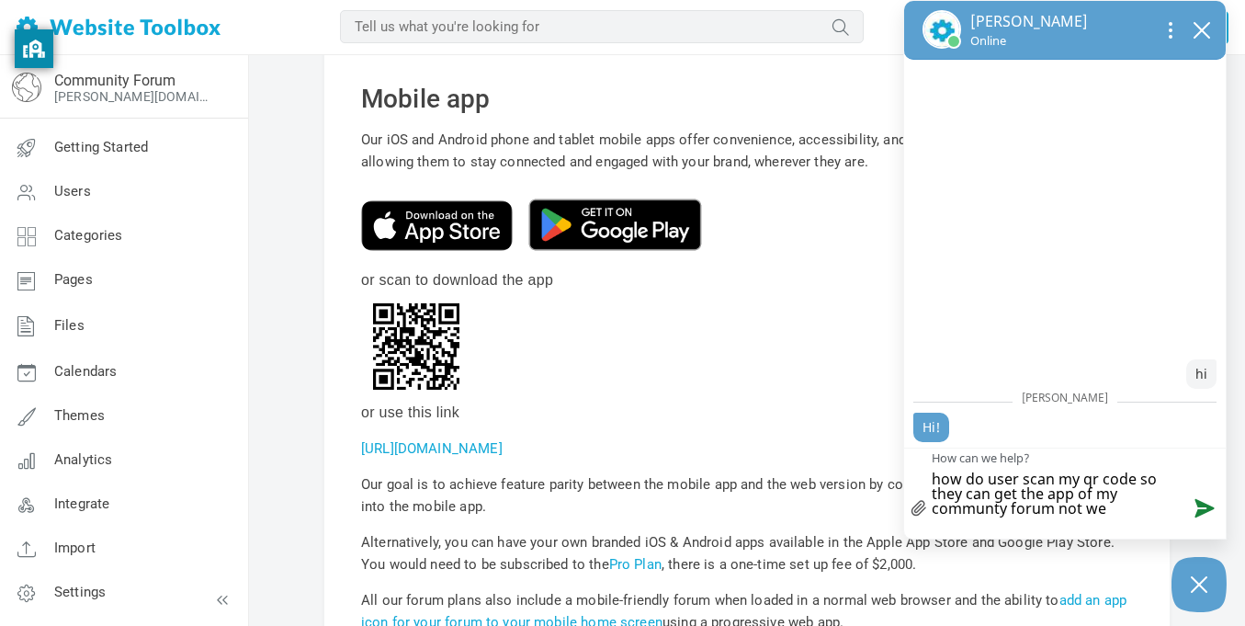
type textarea "how do user scan my qr code so they can get the app of my communty forum not web"
type textarea "how do user scan my qr code so they can get the app of my communty forum not we…"
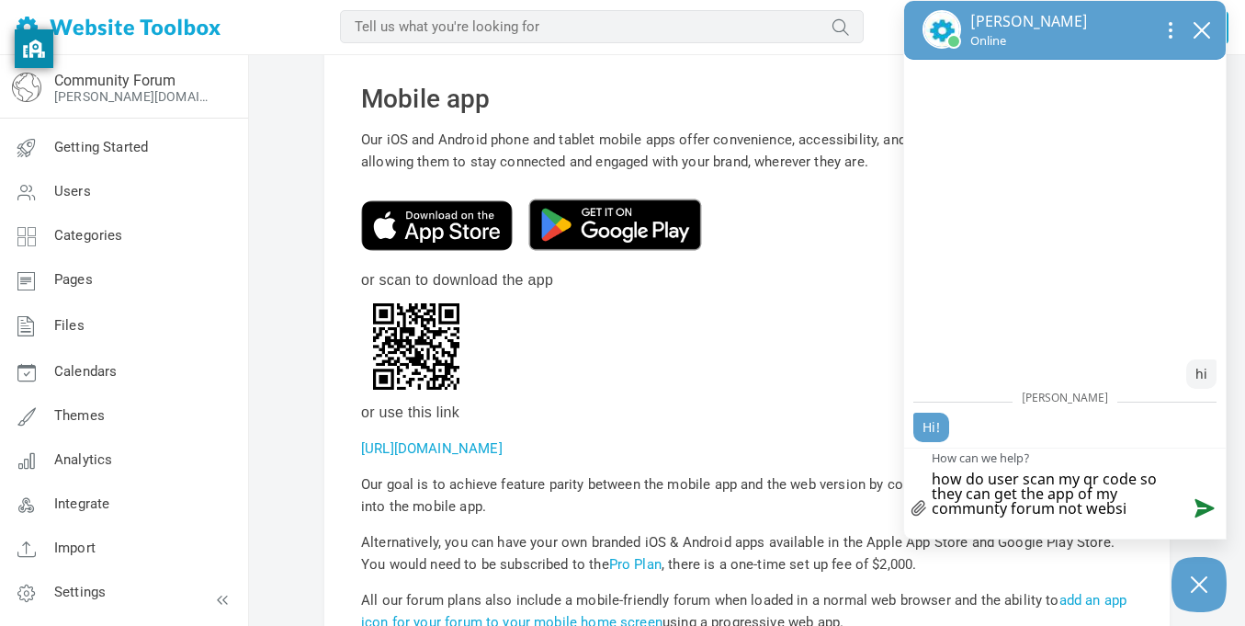
type textarea "how do user scan my qr code so they can get the app of my communty forum not we…"
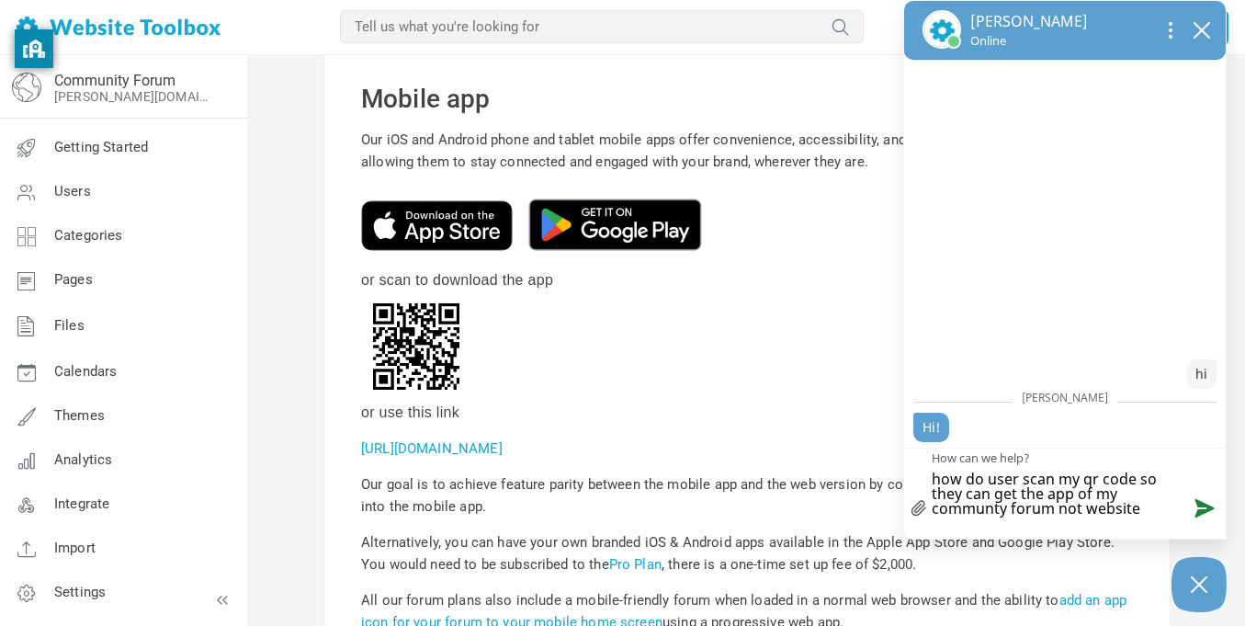
type textarea "how do user scan my qr code so they can get the app of my communty forum not we…"
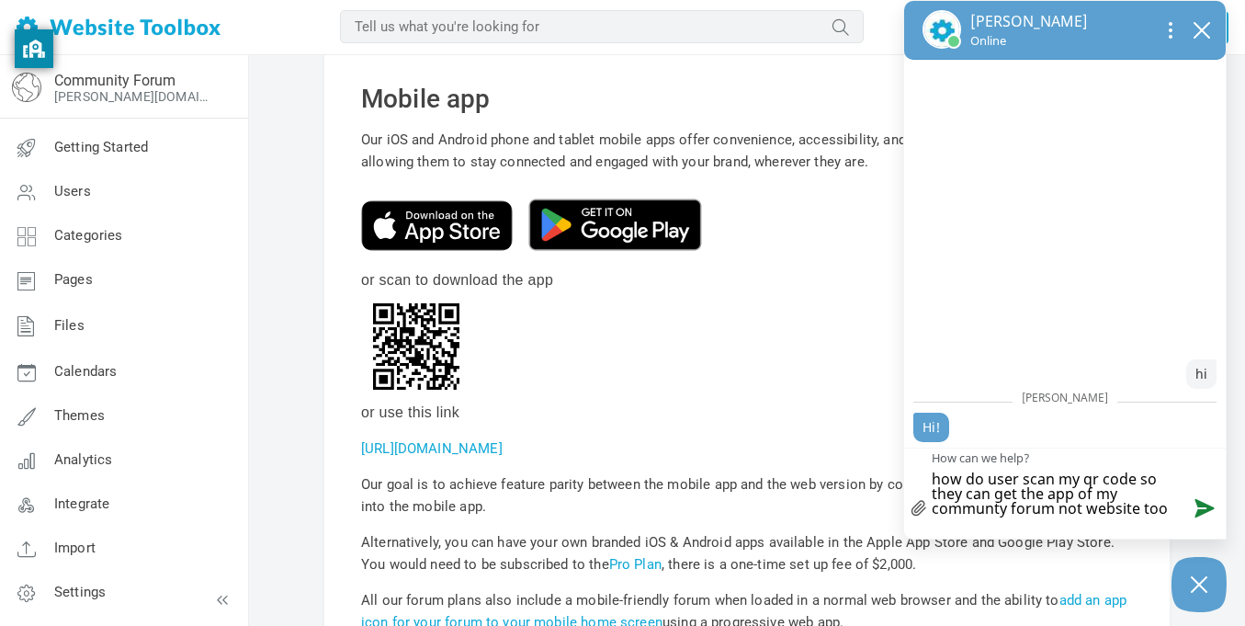
type textarea "how do user scan my qr code so they can get the app of my communty forum not we…"
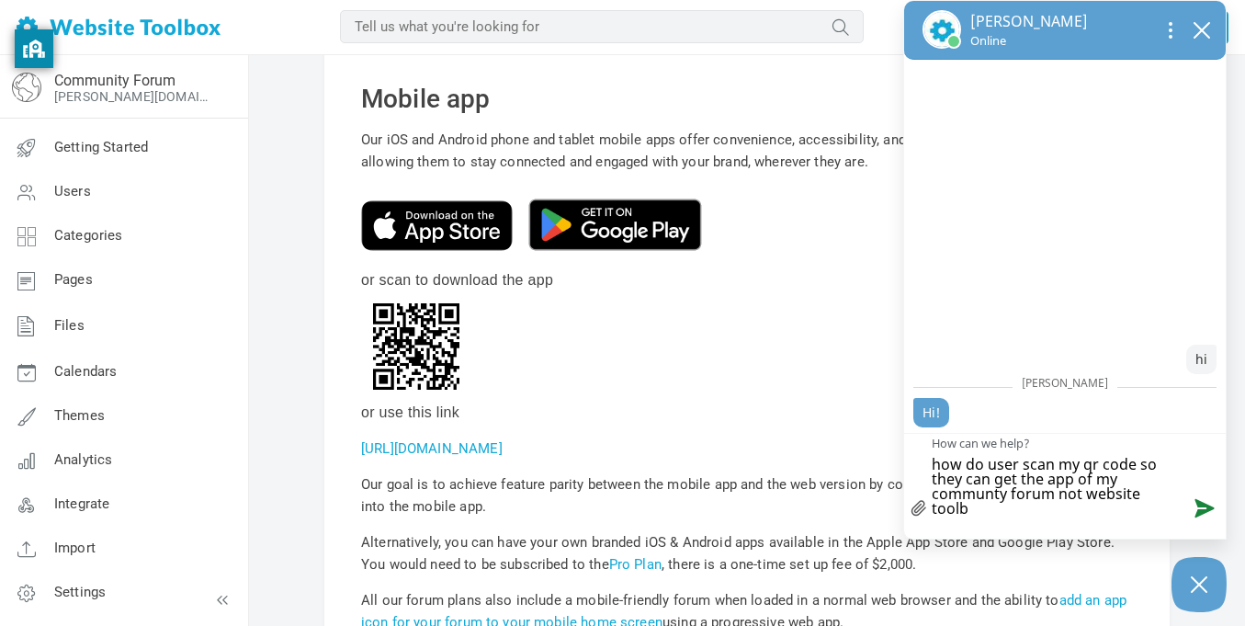
scroll to position [4, 0]
type textarea "how do user scan my qr code so they can get the app of my communty forum not we…"
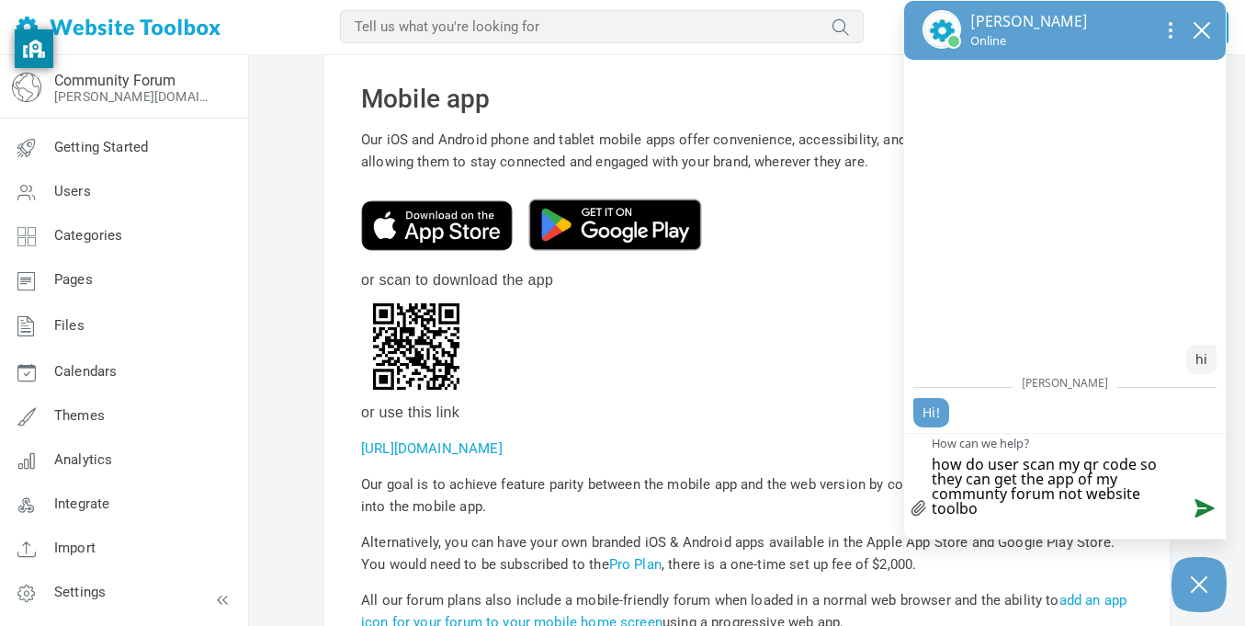
type textarea "how do user scan my qr code so they can get the app of my communty forum not we…"
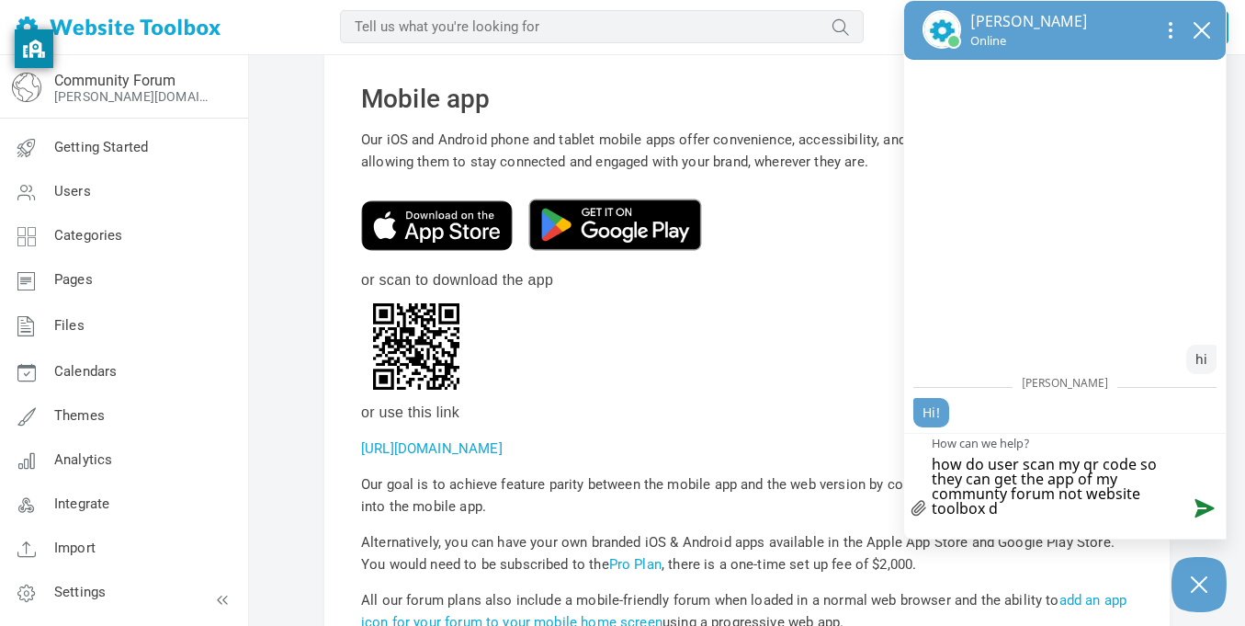
type textarea "how do user scan my qr code so they can get the app of my communty forum not we…"
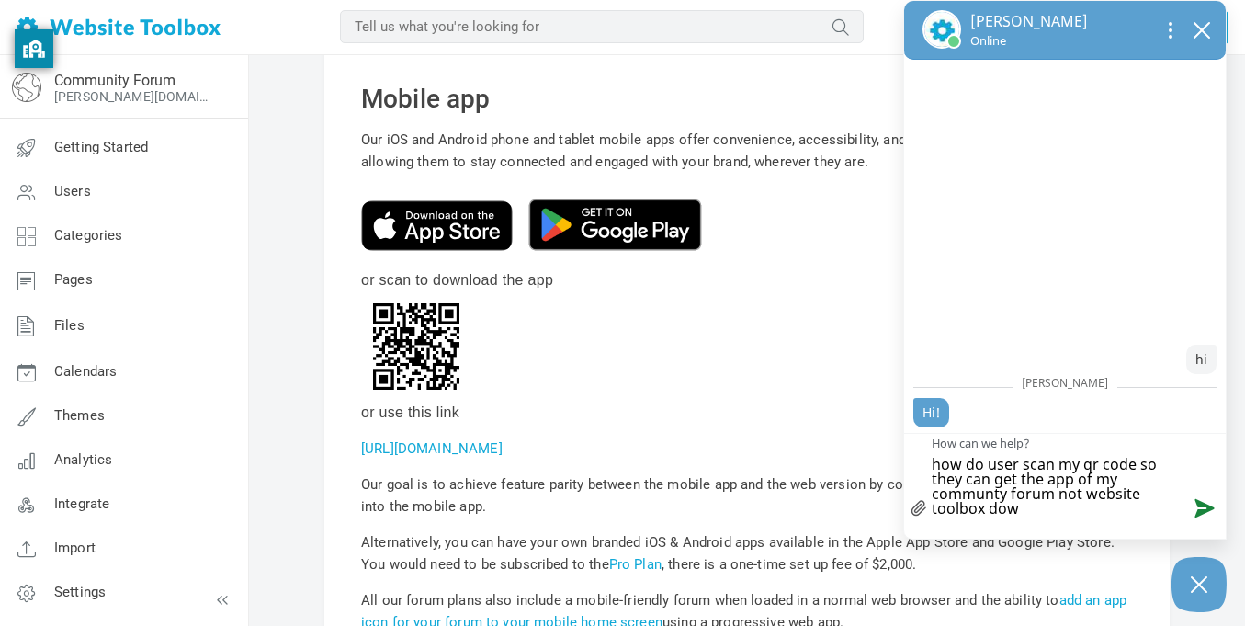
type textarea "how do user scan my qr code so they can get the app of my communty forum not we…"
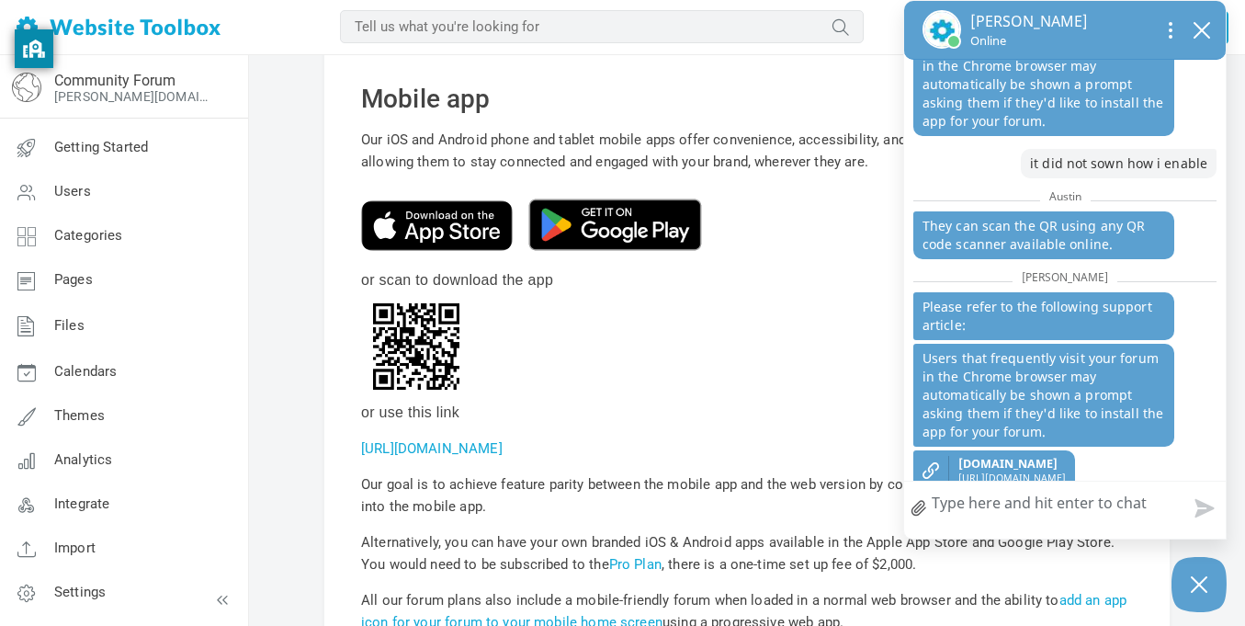
scroll to position [243, 0]
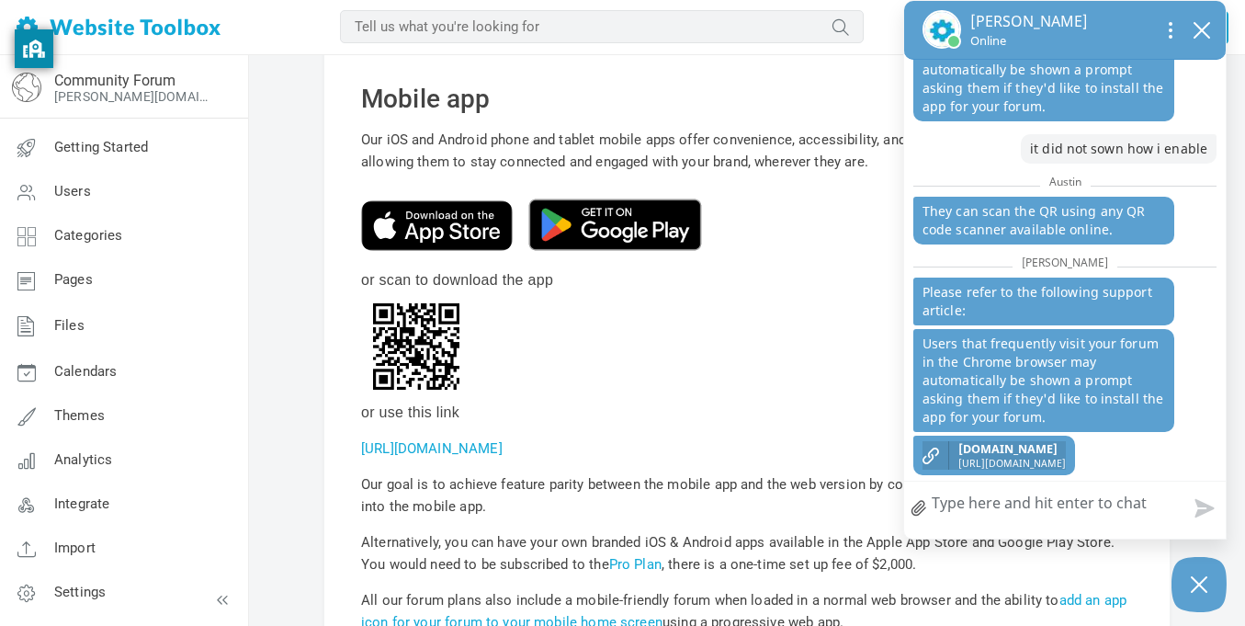
click at [1047, 453] on span "websitetoolbox.com" at bounding box center [1012, 449] width 108 height 16
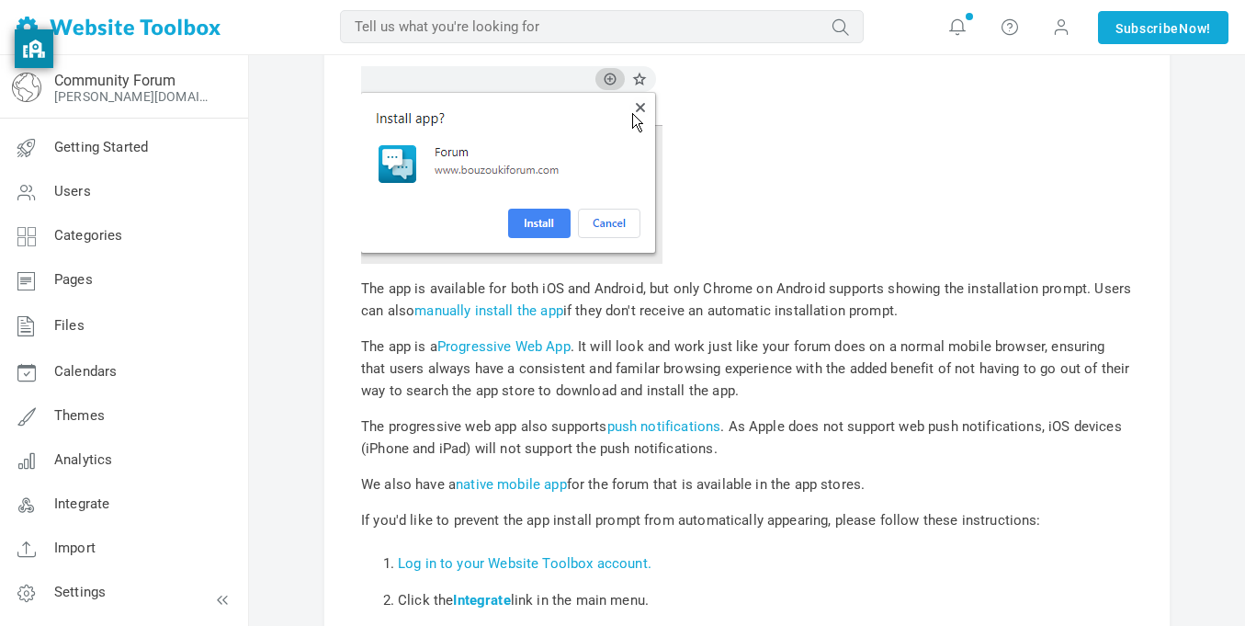
scroll to position [260, 0]
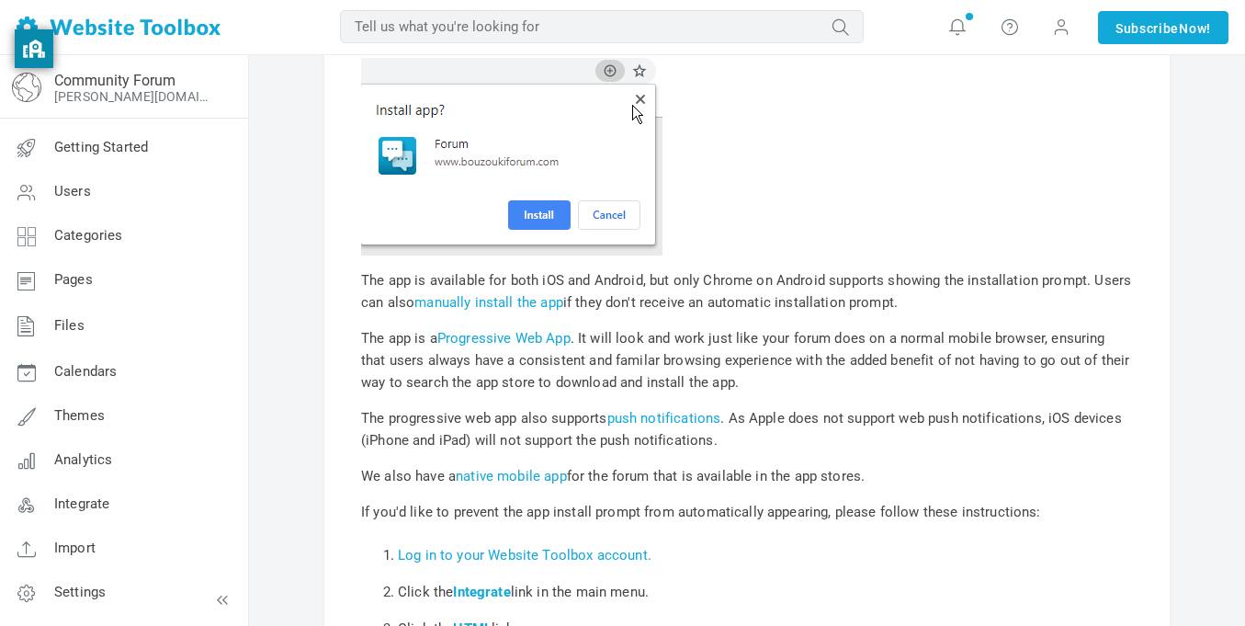
click at [549, 222] on img at bounding box center [511, 154] width 301 height 201
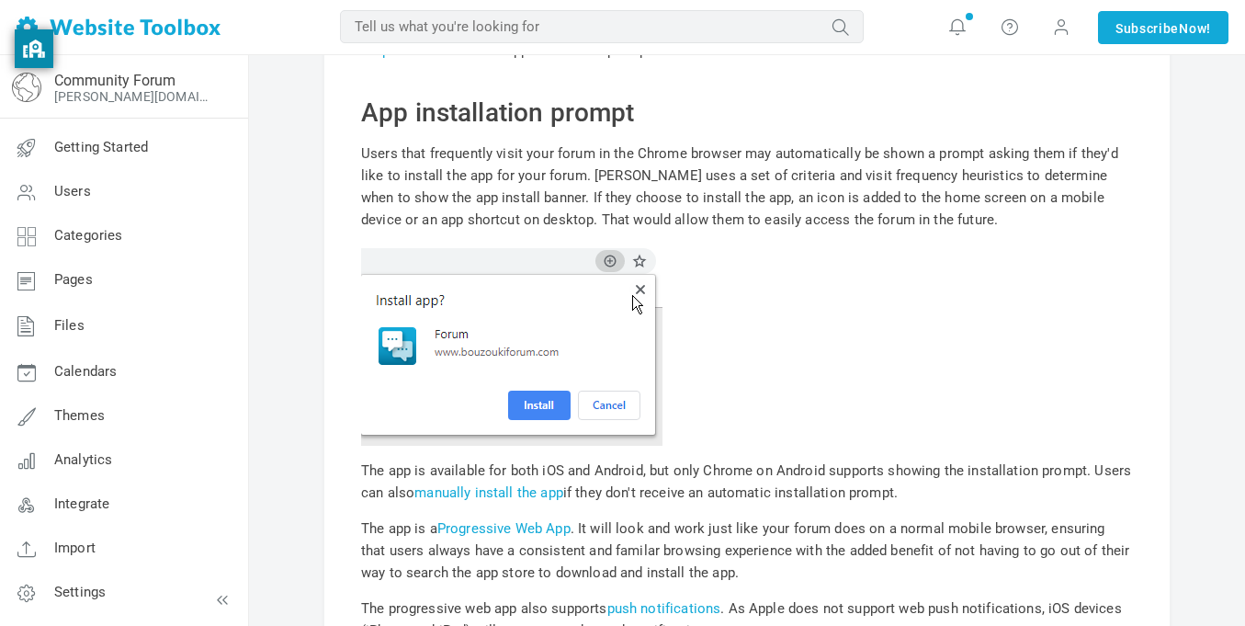
scroll to position [0, 0]
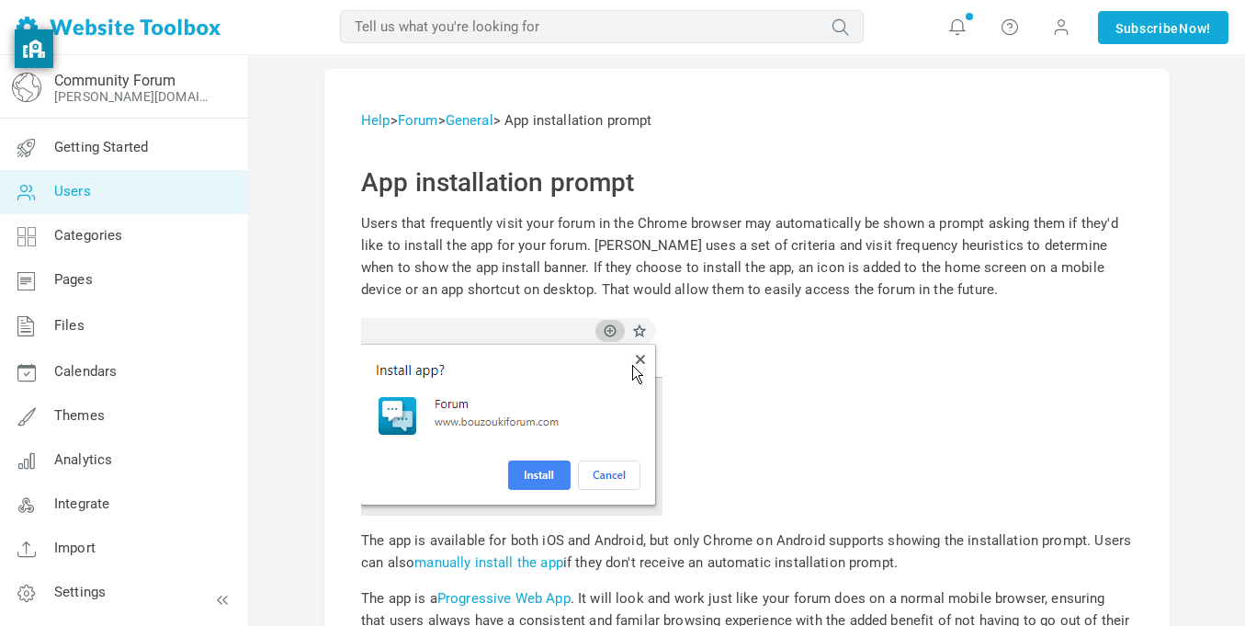
click at [82, 208] on link "Users" at bounding box center [123, 192] width 249 height 44
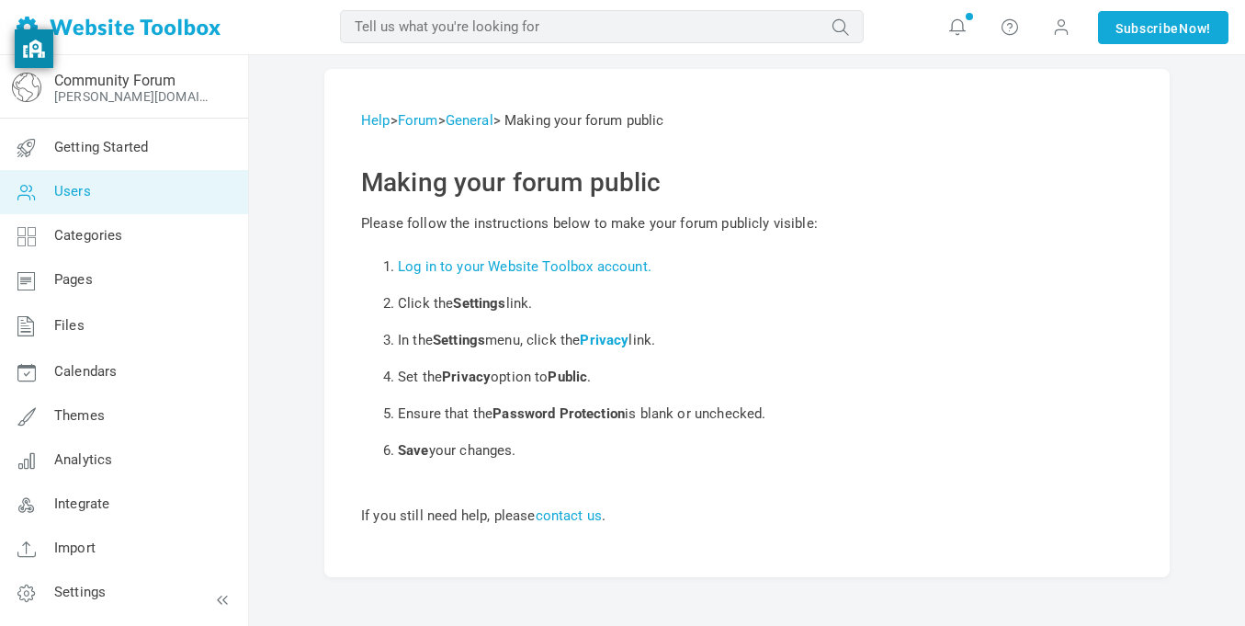
click at [125, 203] on link "Users" at bounding box center [123, 192] width 249 height 44
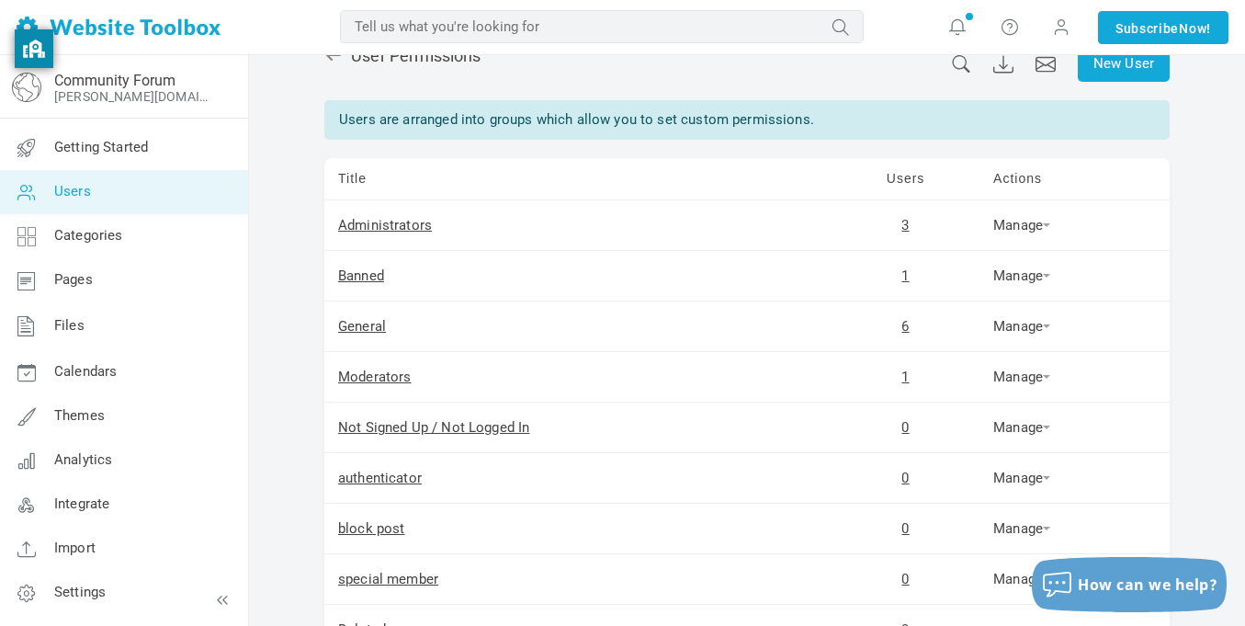
scroll to position [44, 0]
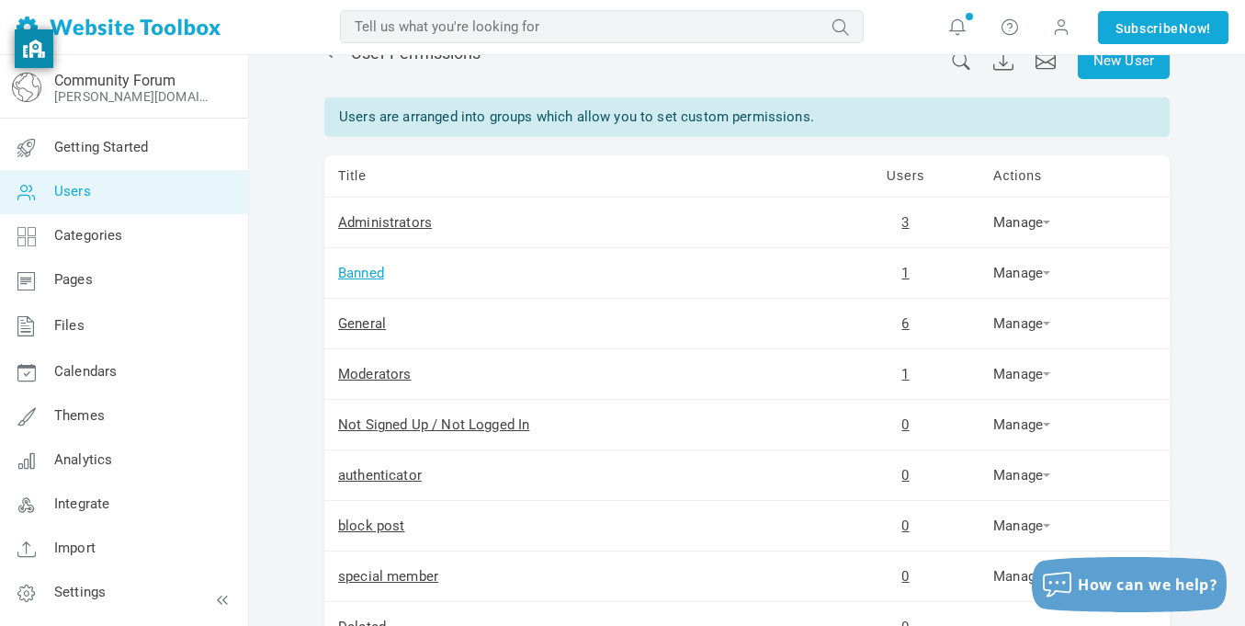
click at [357, 272] on link "Banned" at bounding box center [361, 273] width 46 height 17
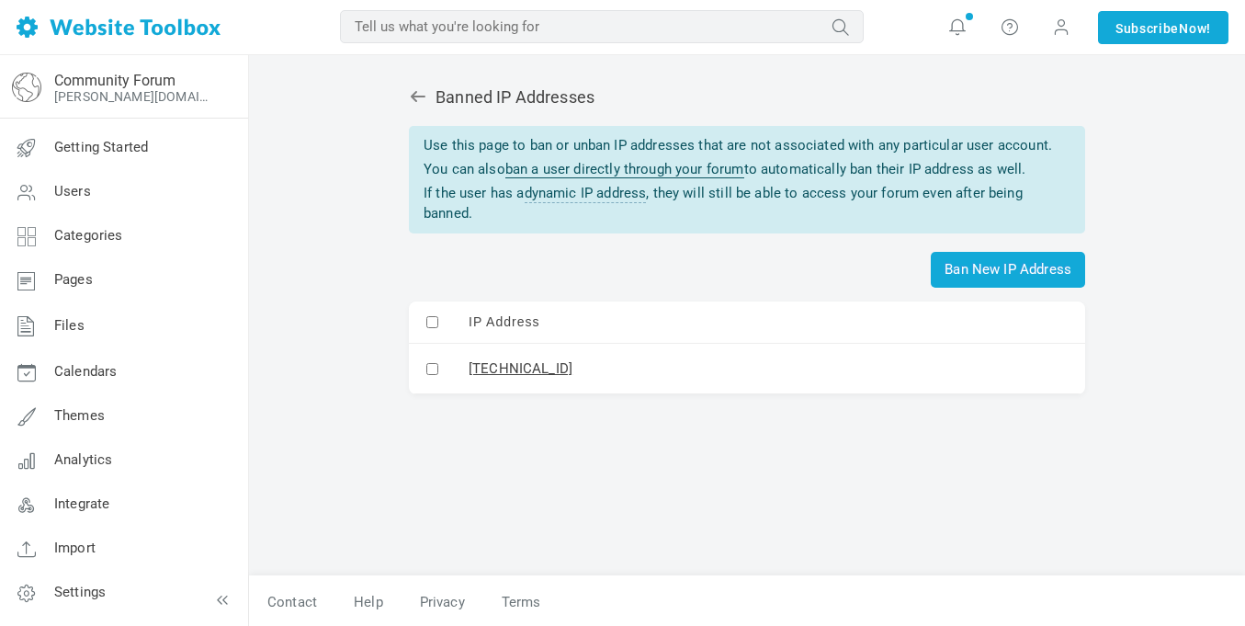
click at [433, 368] on input "checkbox" at bounding box center [432, 369] width 12 height 12
checkbox input "true"
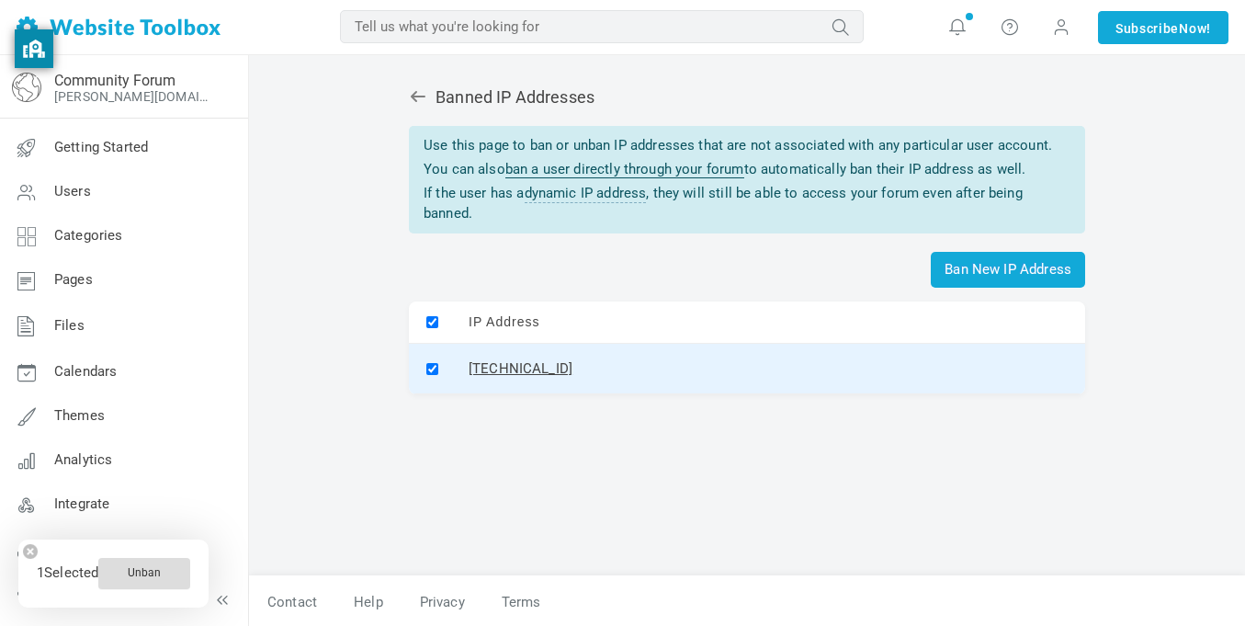
click at [152, 571] on button "Unban" at bounding box center [144, 573] width 92 height 31
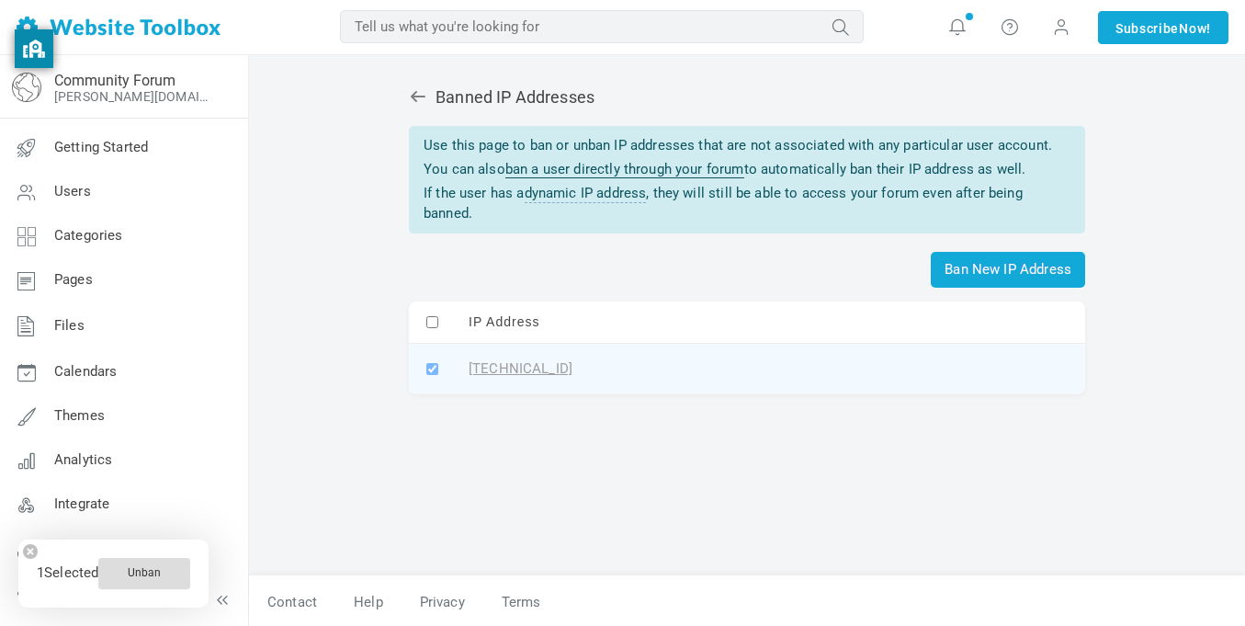
checkbox input "false"
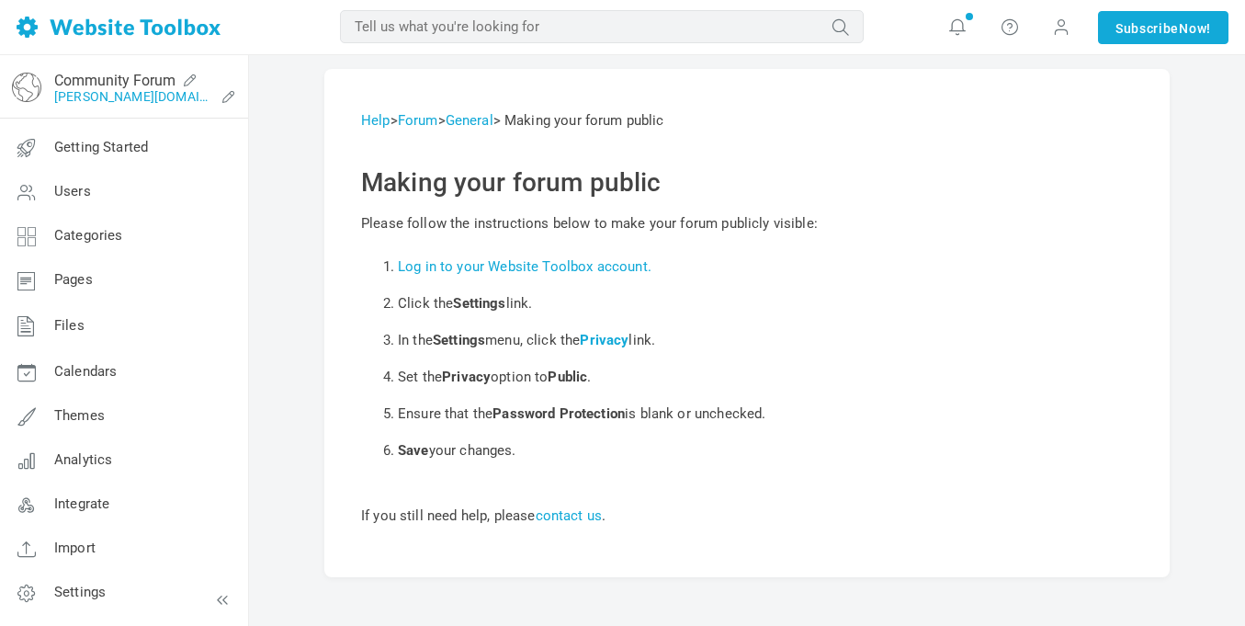
click at [182, 97] on link "[PERSON_NAME][DOMAIN_NAME]" at bounding box center [134, 96] width 160 height 15
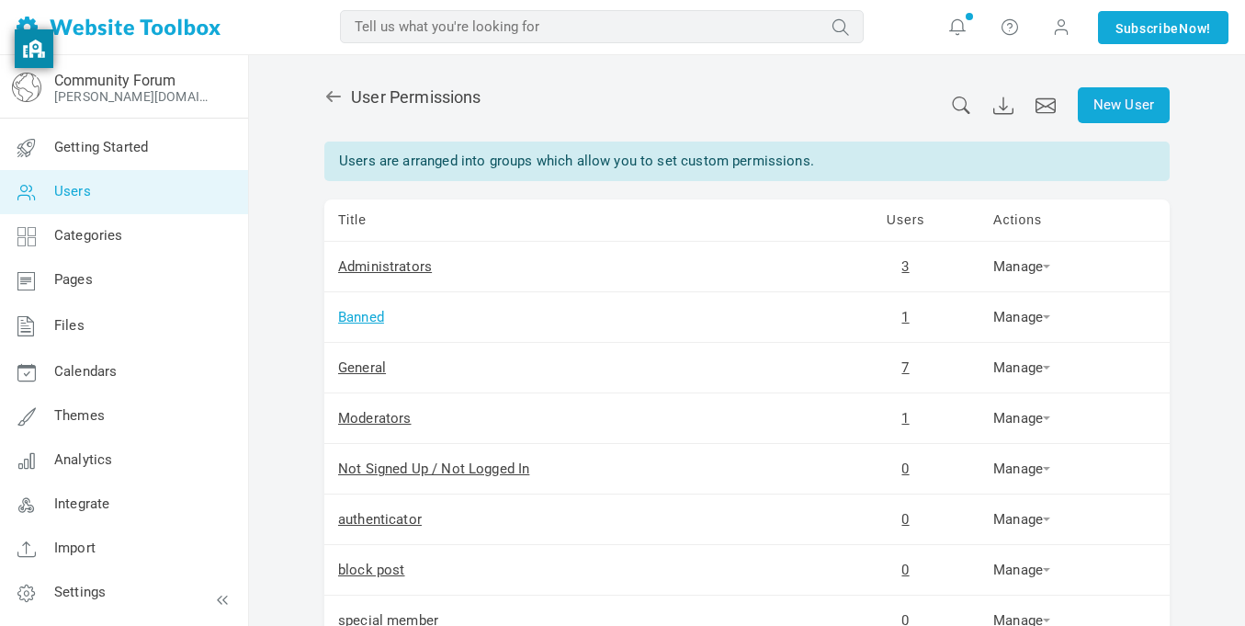
click at [366, 313] on link "Banned" at bounding box center [361, 317] width 46 height 17
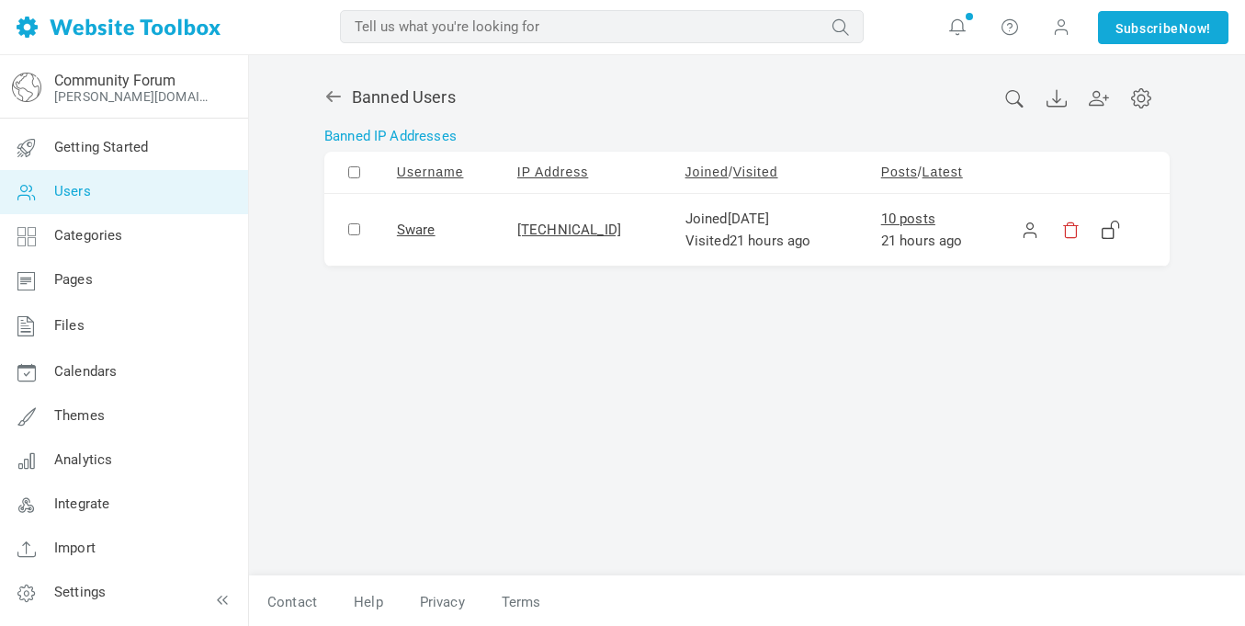
click at [366, 209] on td at bounding box center [353, 230] width 59 height 73
checkbox input "true"
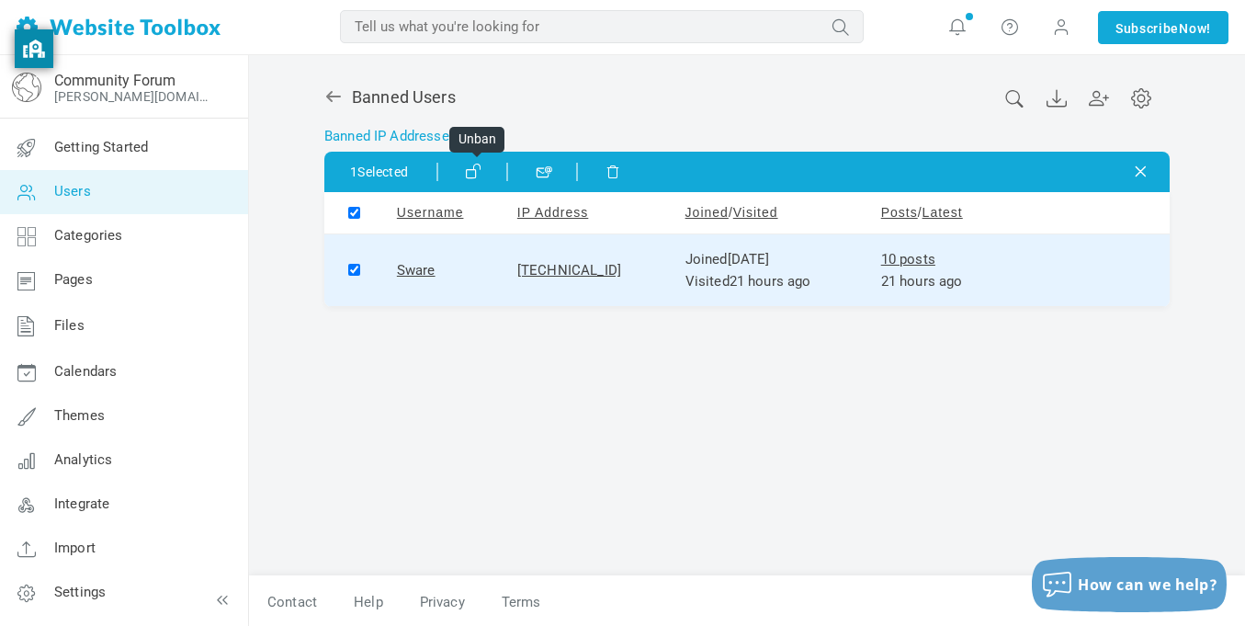
click at [479, 174] on icon at bounding box center [472, 170] width 13 height 13
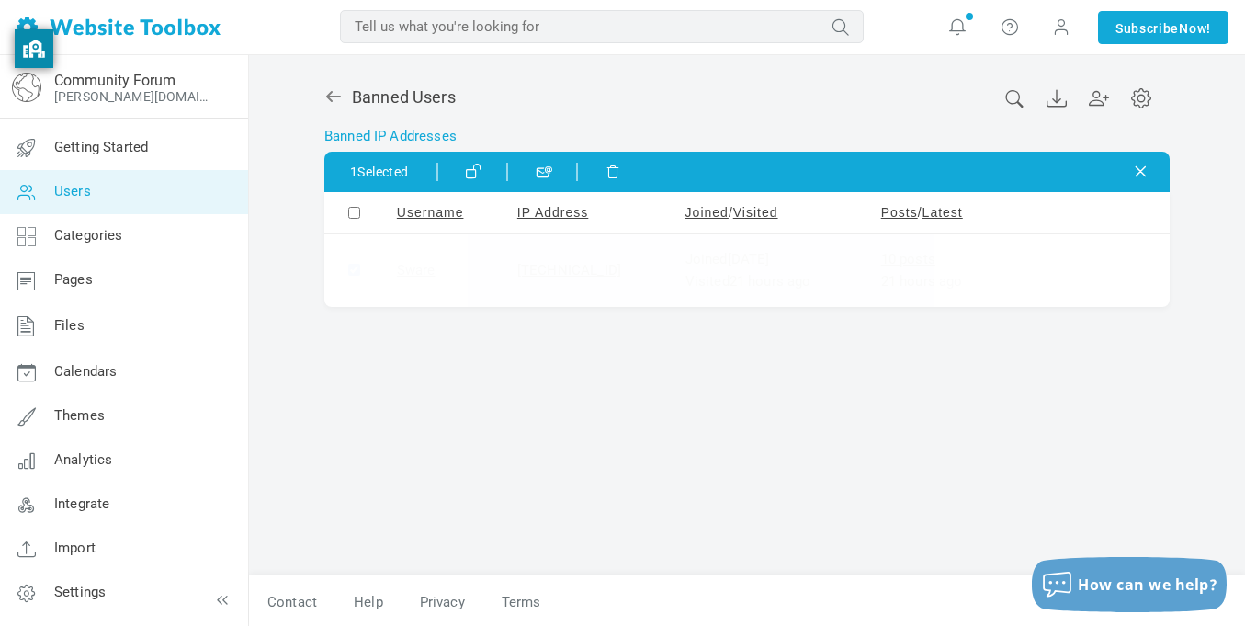
checkbox input "false"
